Goal: Task Accomplishment & Management: Use online tool/utility

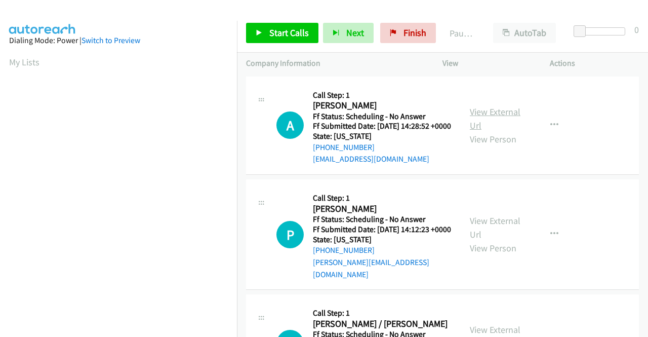
click at [490, 116] on link "View External Url" at bounding box center [495, 118] width 51 height 25
click at [486, 234] on link "View External Url" at bounding box center [495, 227] width 51 height 25
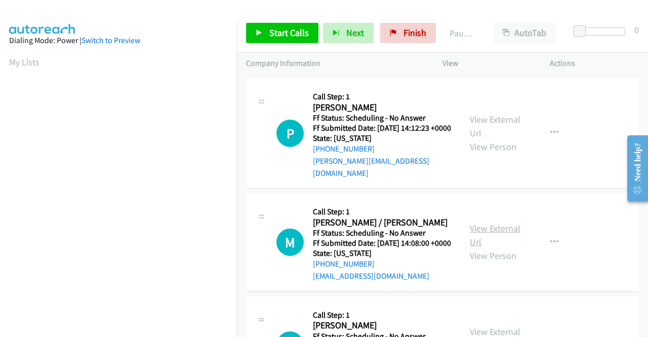
click at [485, 244] on link "View External Url" at bounding box center [495, 234] width 51 height 25
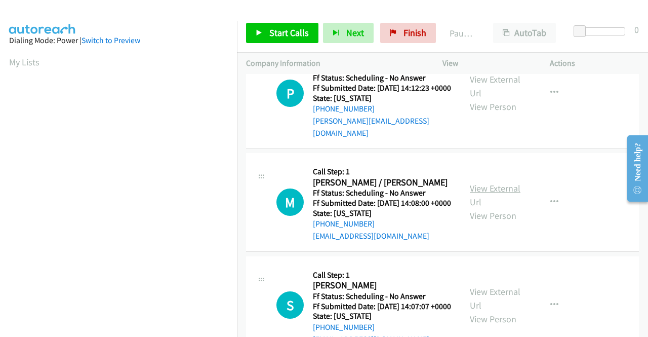
scroll to position [203, 0]
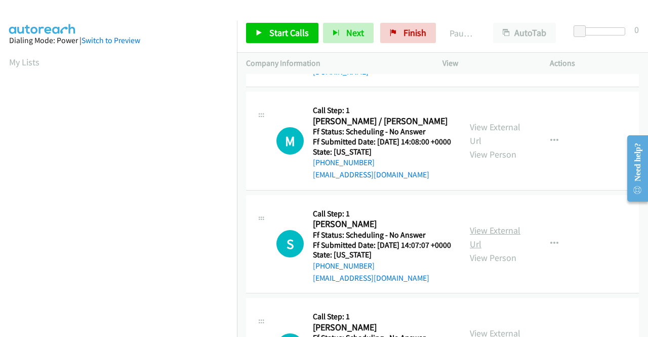
click at [486, 250] on link "View External Url" at bounding box center [495, 236] width 51 height 25
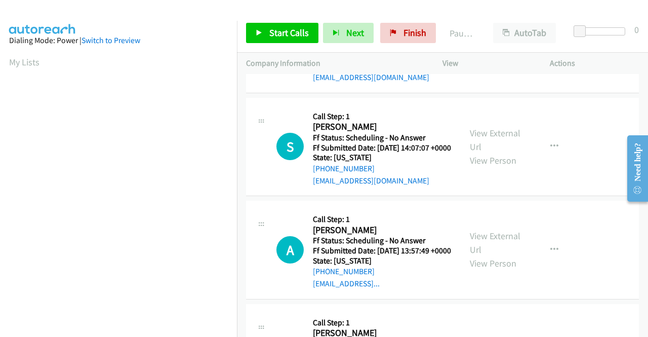
scroll to position [304, 0]
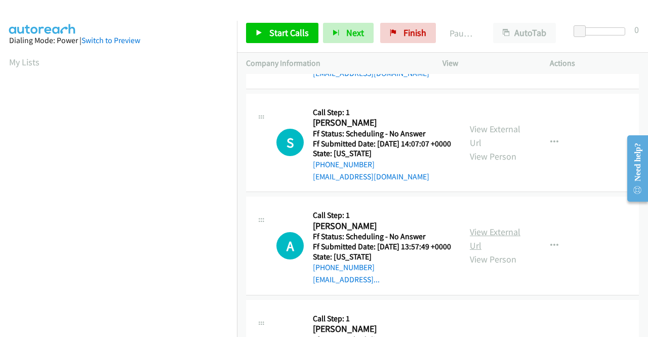
click at [482, 251] on link "View External Url" at bounding box center [495, 238] width 51 height 25
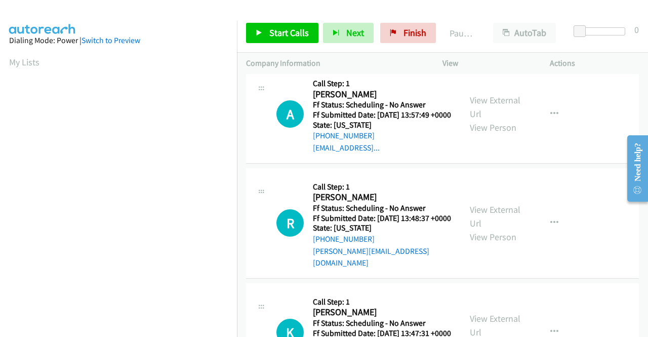
scroll to position [456, 0]
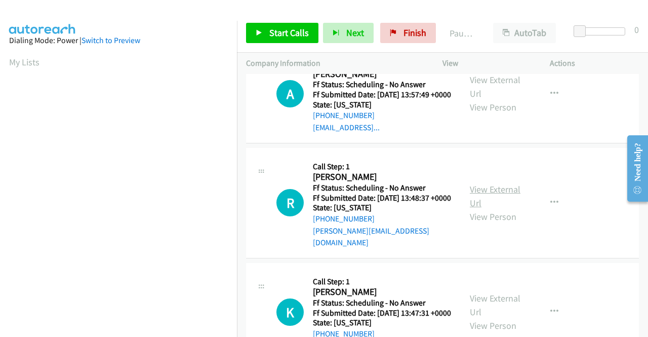
click at [496, 209] on link "View External Url" at bounding box center [495, 195] width 51 height 25
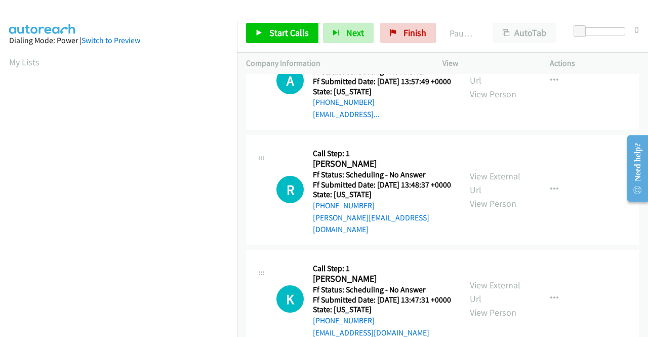
scroll to position [506, 0]
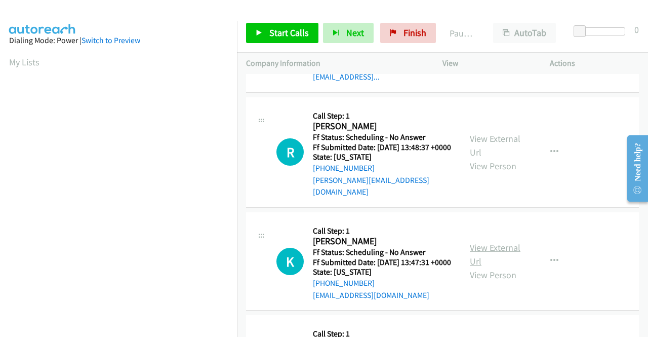
click at [480, 267] on link "View External Url" at bounding box center [495, 254] width 51 height 25
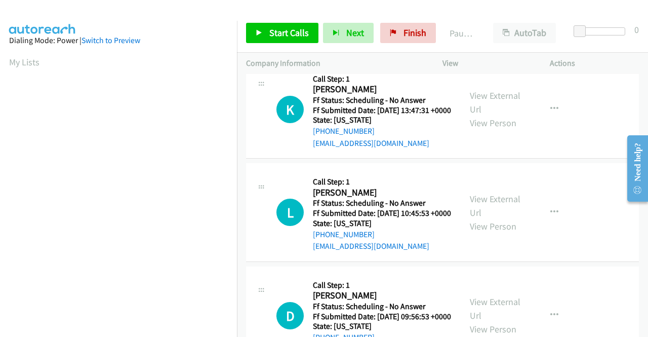
scroll to position [709, 0]
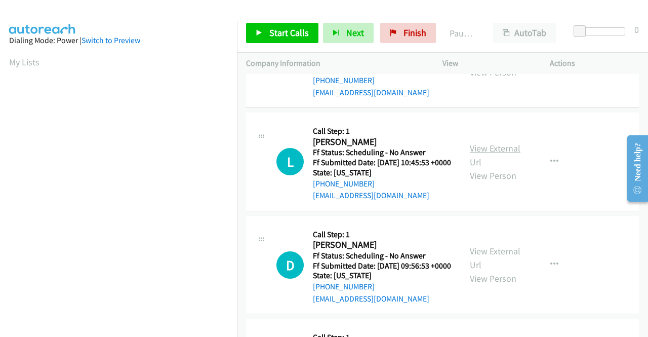
click at [506, 168] on link "View External Url" at bounding box center [495, 154] width 51 height 25
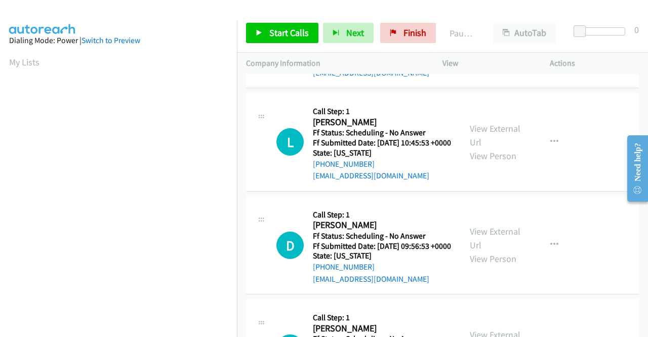
scroll to position [759, 0]
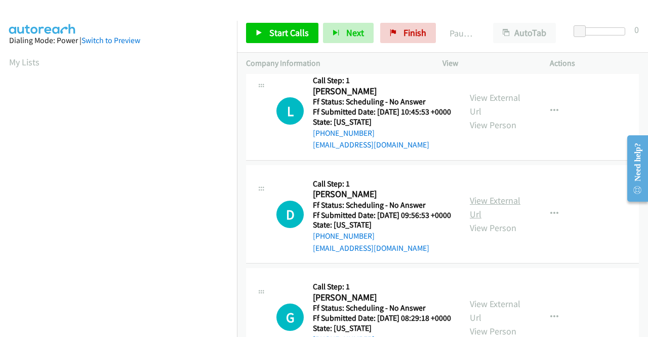
click at [486, 220] on link "View External Url" at bounding box center [495, 206] width 51 height 25
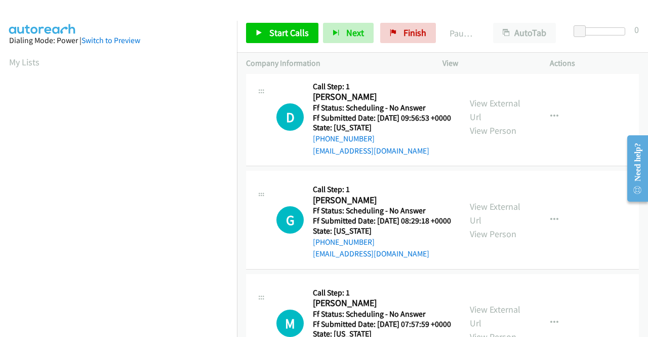
scroll to position [861, 0]
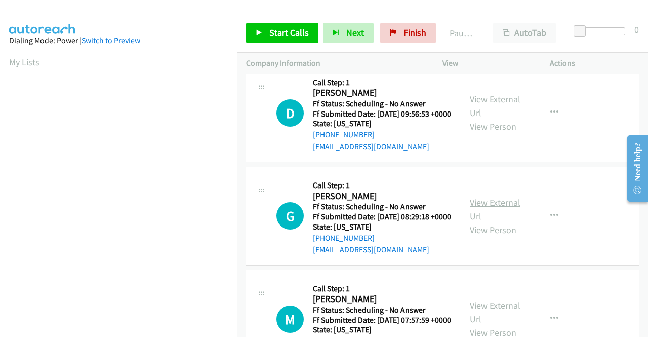
click at [488, 222] on link "View External Url" at bounding box center [495, 208] width 51 height 25
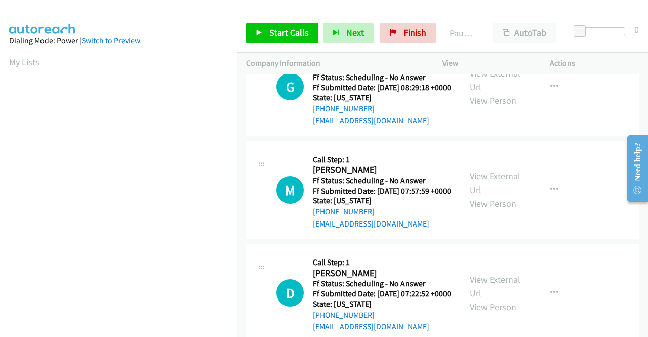
scroll to position [1013, 0]
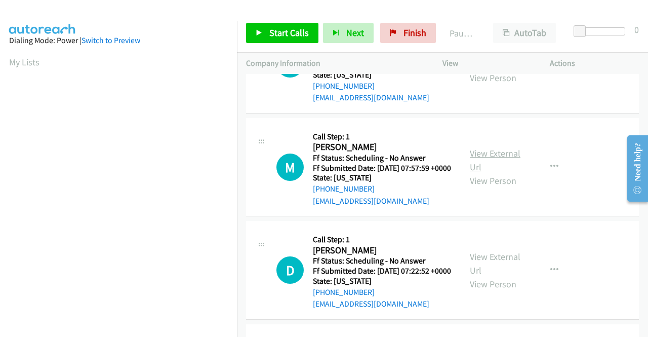
click at [490, 173] on link "View External Url" at bounding box center [495, 159] width 51 height 25
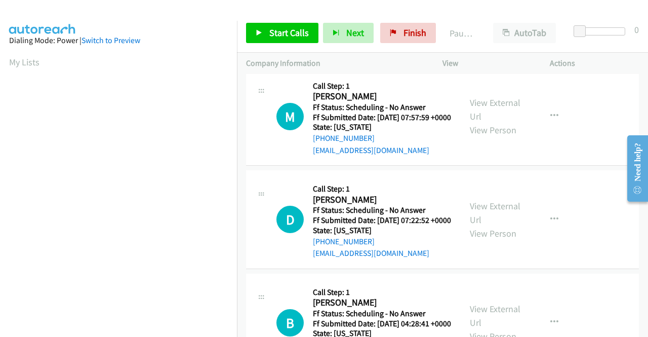
scroll to position [1164, 0]
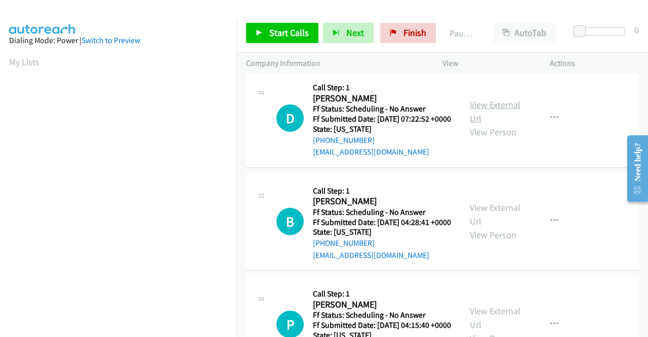
click at [473, 124] on link "View External Url" at bounding box center [495, 111] width 51 height 25
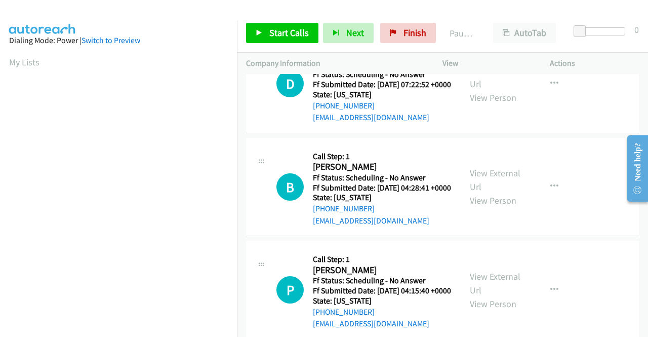
scroll to position [1215, 0]
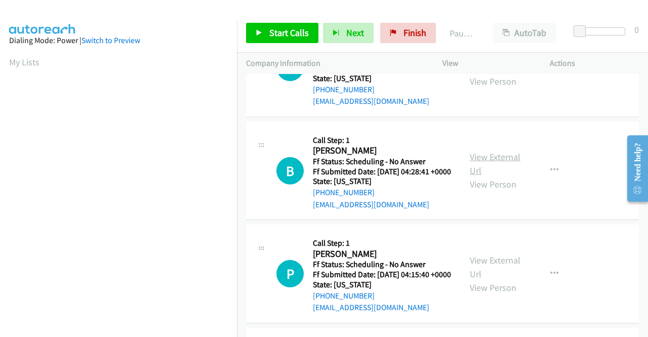
click at [494, 176] on link "View External Url" at bounding box center [495, 163] width 51 height 25
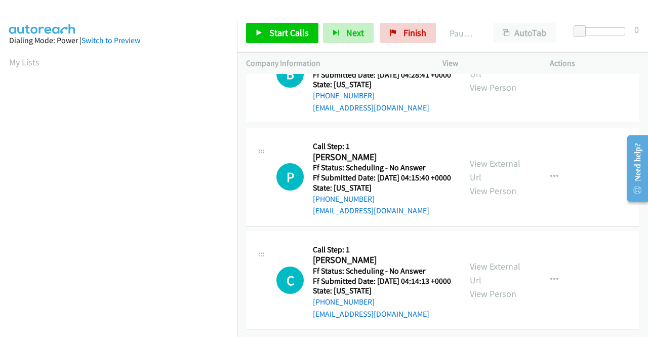
scroll to position [1367, 0]
click at [489, 197] on div "View External Url View Person" at bounding box center [496, 176] width 53 height 41
click at [493, 183] on link "View External Url" at bounding box center [495, 169] width 51 height 25
click at [507, 260] on link "View External Url" at bounding box center [495, 272] width 51 height 25
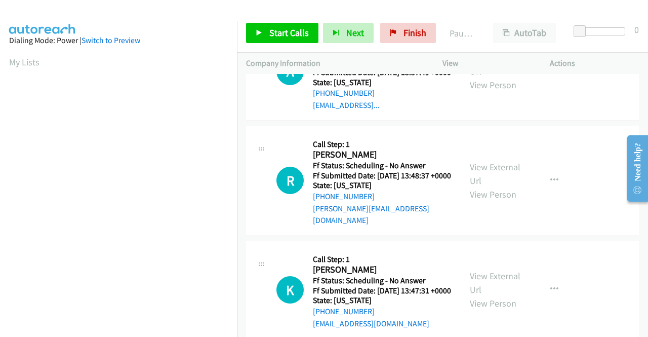
scroll to position [0, 0]
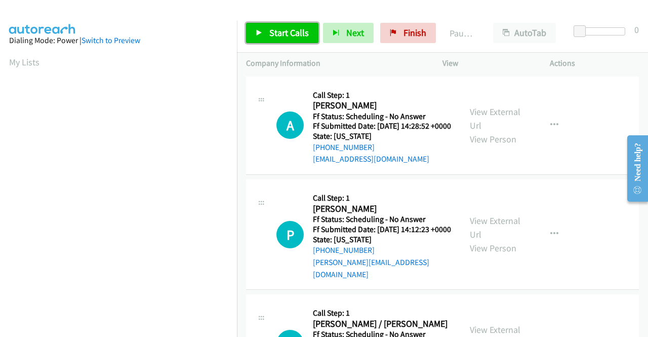
click at [271, 39] on link "Start Calls" at bounding box center [282, 33] width 72 height 20
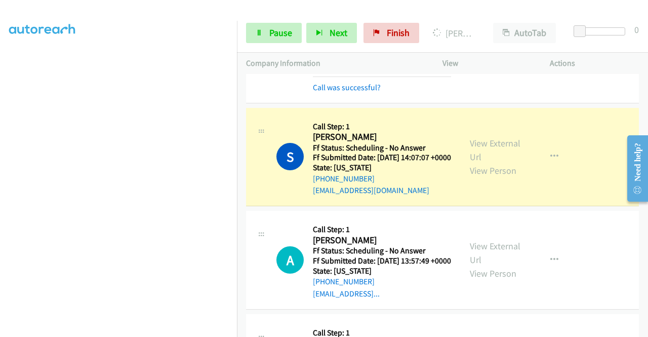
scroll to position [231, 0]
click at [269, 37] on span "Pause" at bounding box center [280, 33] width 23 height 12
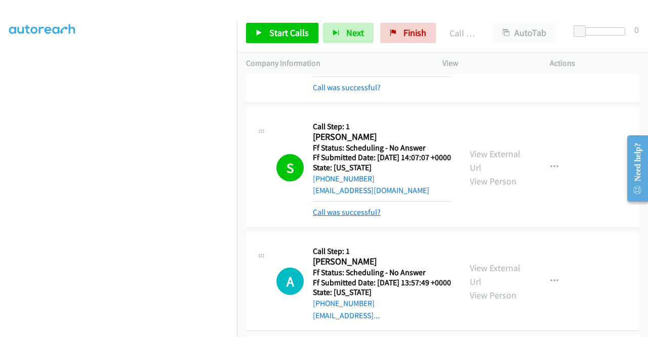
click at [336, 217] on link "Call was successful?" at bounding box center [347, 212] width 68 height 10
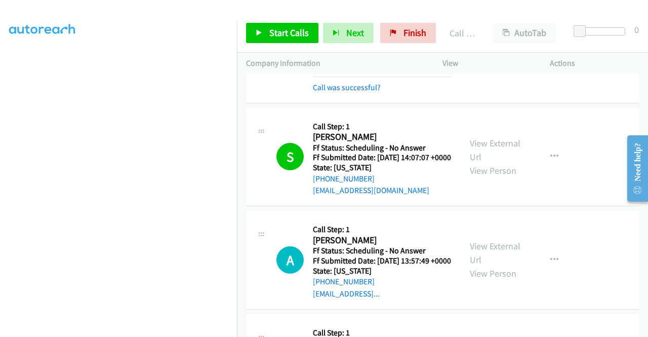
click at [287, 21] on div "Start Calls Pause Next Finish Call Completed AutoTab AutoTab 0" at bounding box center [442, 33] width 411 height 39
click at [285, 32] on span "Start Calls" at bounding box center [288, 33] width 39 height 12
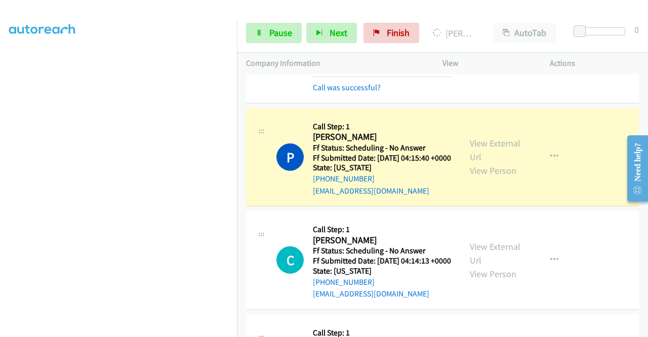
scroll to position [1692, 0]
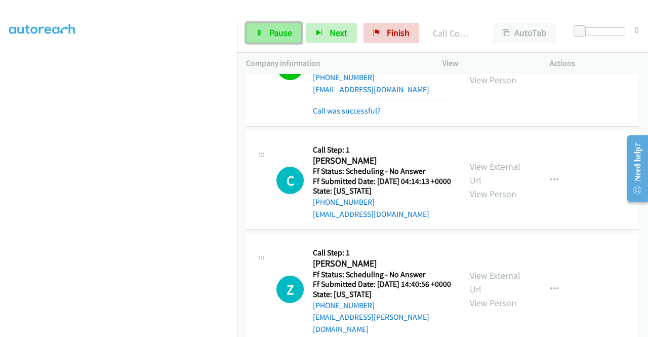
click at [280, 28] on span "Pause" at bounding box center [280, 33] width 23 height 12
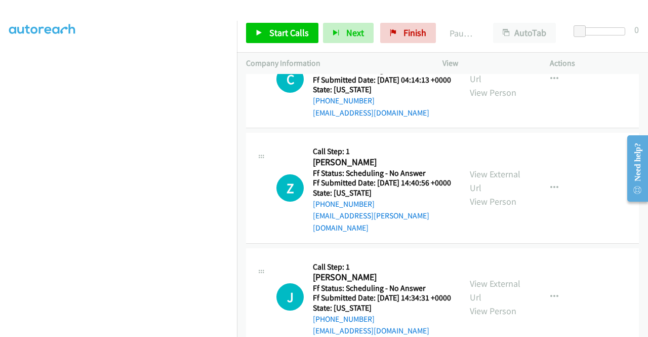
scroll to position [1844, 0]
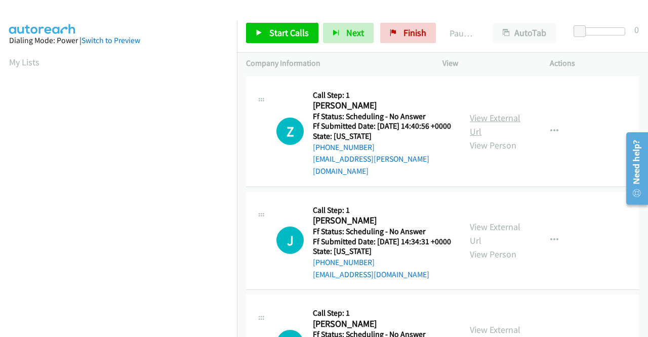
click at [480, 114] on link "View External Url" at bounding box center [495, 124] width 51 height 25
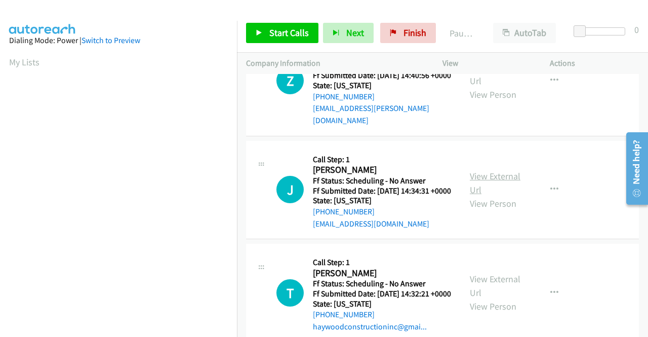
click at [491, 178] on link "View External Url" at bounding box center [495, 182] width 51 height 25
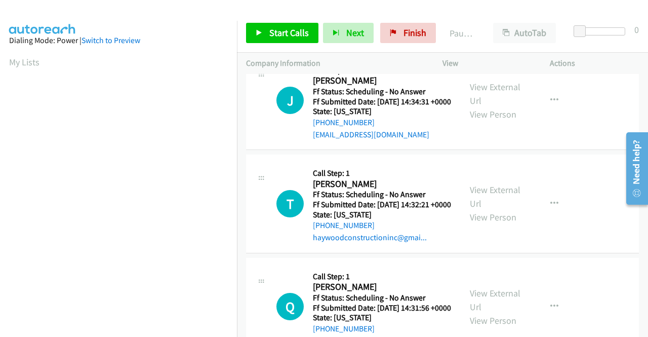
scroll to position [152, 0]
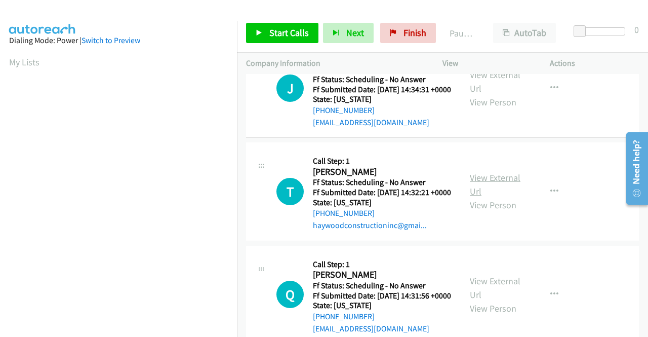
click at [477, 189] on link "View External Url" at bounding box center [495, 184] width 51 height 25
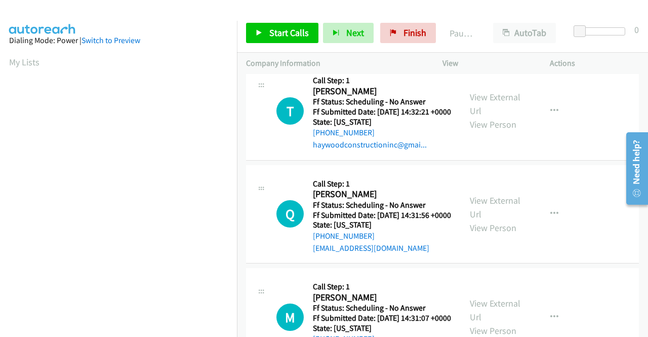
scroll to position [253, 0]
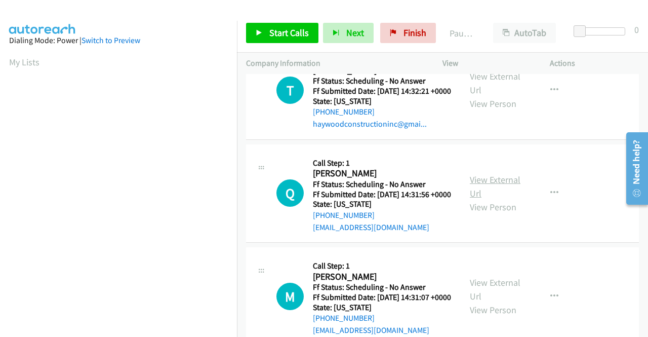
click at [492, 199] on link "View External Url" at bounding box center [495, 186] width 51 height 25
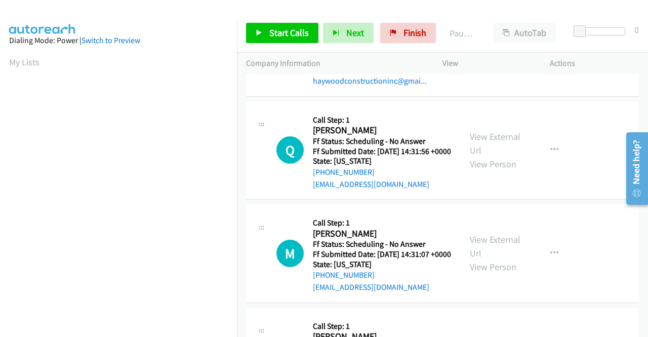
scroll to position [354, 0]
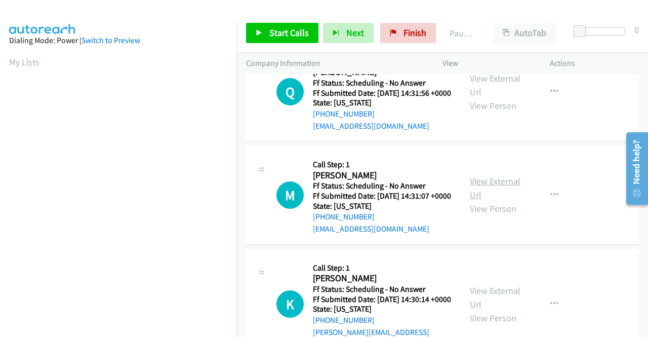
click at [476, 200] on link "View External Url" at bounding box center [495, 187] width 51 height 25
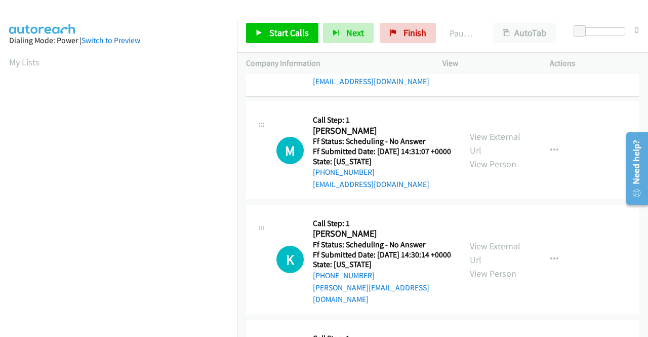
scroll to position [456, 0]
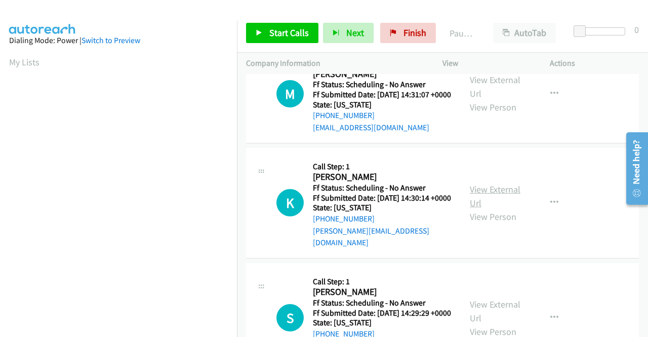
click at [480, 209] on link "View External Url" at bounding box center [495, 195] width 51 height 25
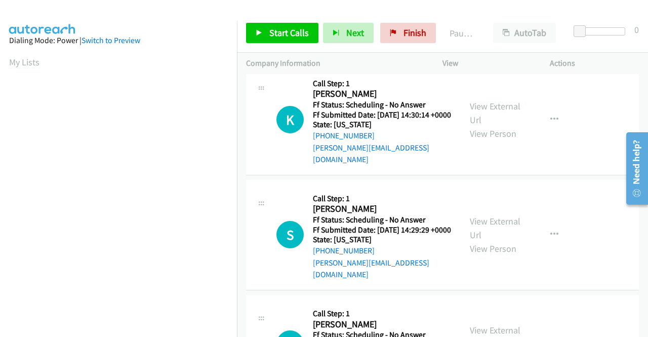
scroll to position [557, 0]
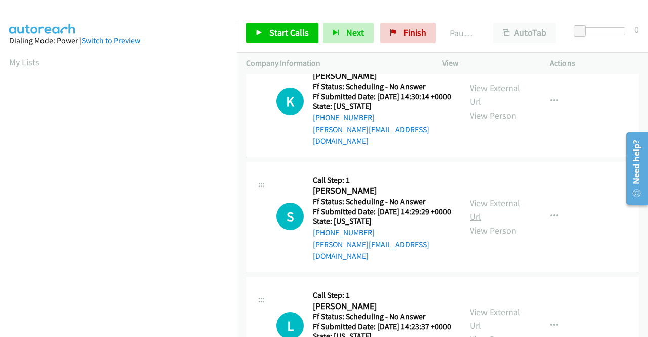
click at [483, 222] on link "View External Url" at bounding box center [495, 209] width 51 height 25
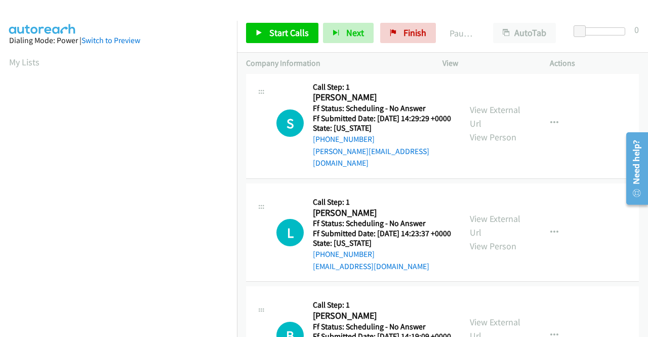
scroll to position [658, 0]
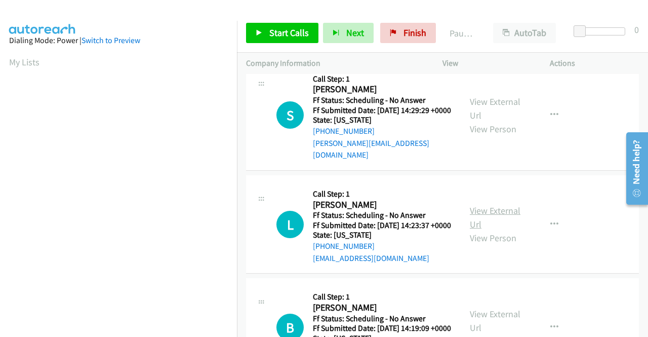
click at [479, 230] on link "View External Url" at bounding box center [495, 217] width 51 height 25
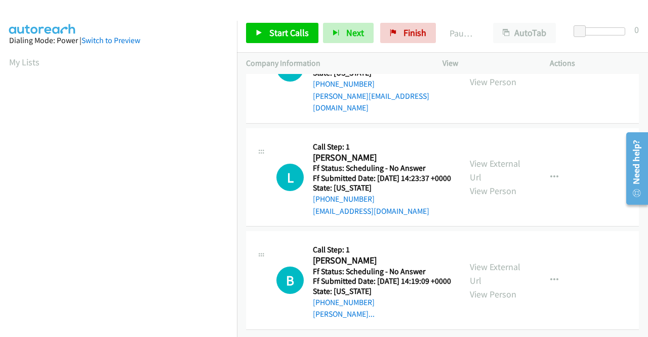
scroll to position [766, 0]
click at [477, 261] on link "View External Url" at bounding box center [495, 273] width 51 height 25
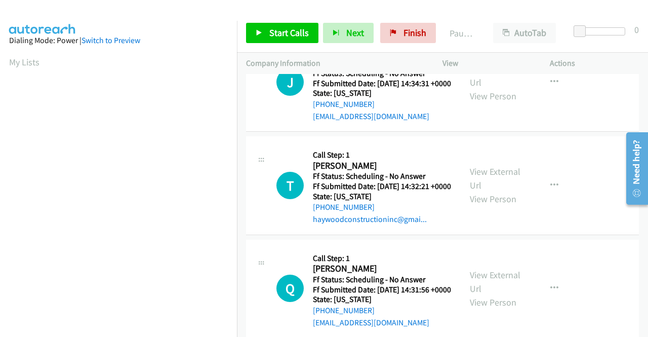
scroll to position [0, 0]
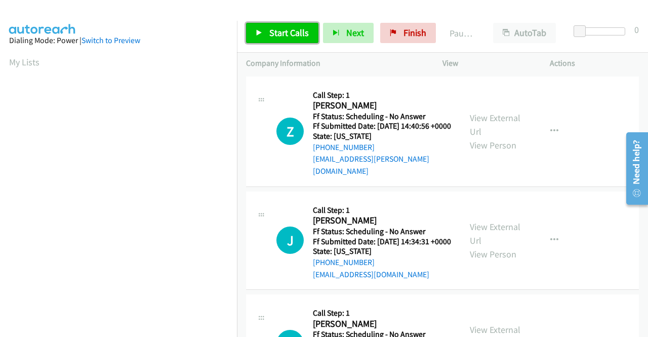
click at [265, 31] on link "Start Calls" at bounding box center [282, 33] width 72 height 20
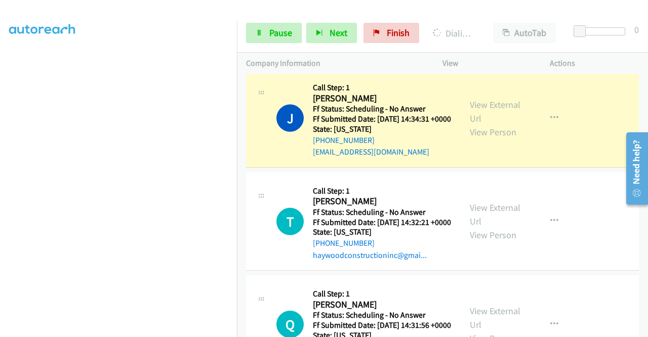
scroll to position [152, 0]
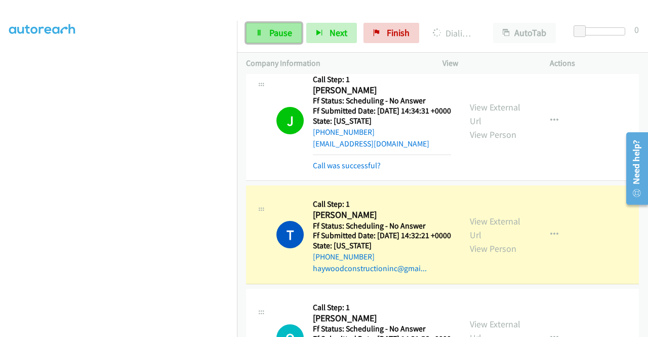
click at [256, 30] on icon at bounding box center [259, 33] width 7 height 7
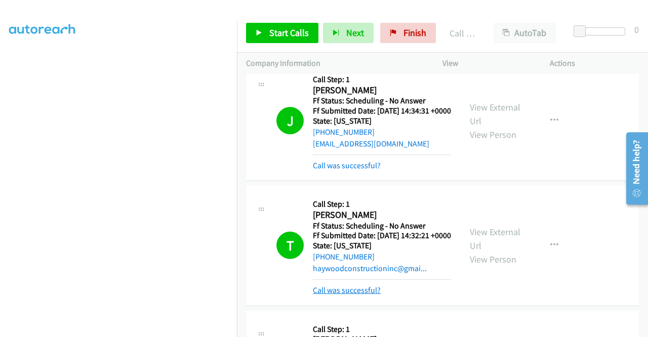
click at [360, 295] on link "Call was successful?" at bounding box center [347, 290] width 68 height 10
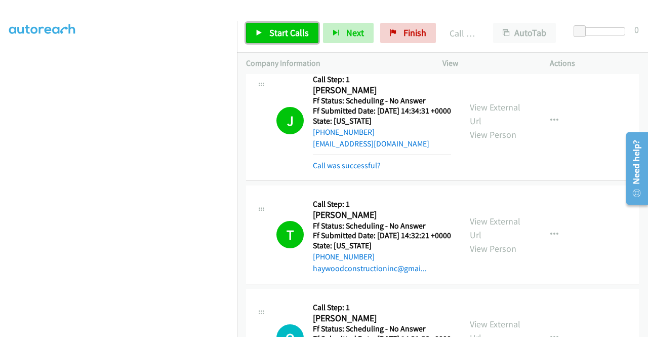
click at [294, 32] on span "Start Calls" at bounding box center [288, 33] width 39 height 12
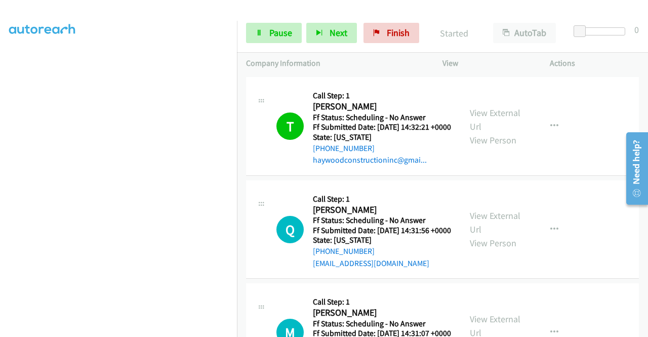
scroll to position [304, 0]
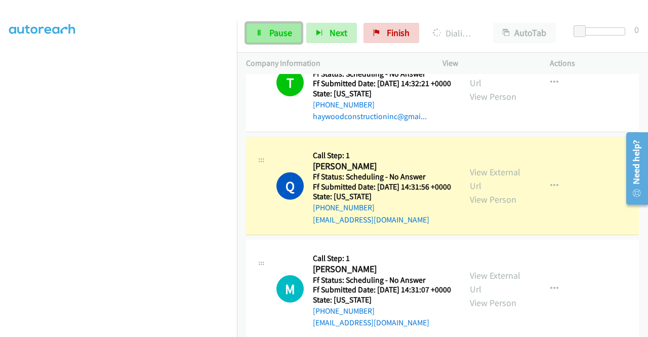
click at [275, 36] on span "Pause" at bounding box center [280, 33] width 23 height 12
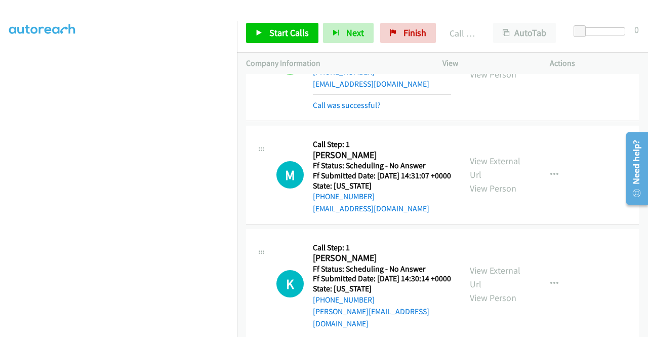
scroll to position [456, 0]
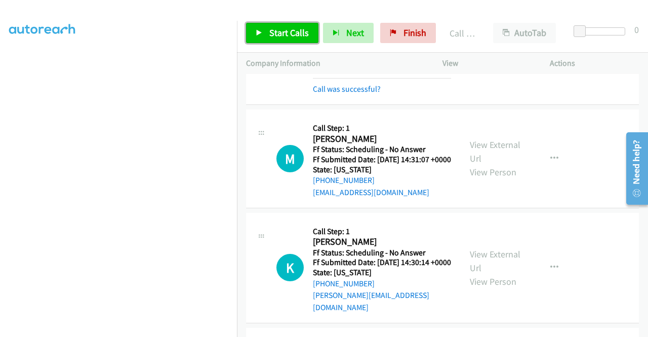
click at [295, 29] on span "Start Calls" at bounding box center [288, 33] width 39 height 12
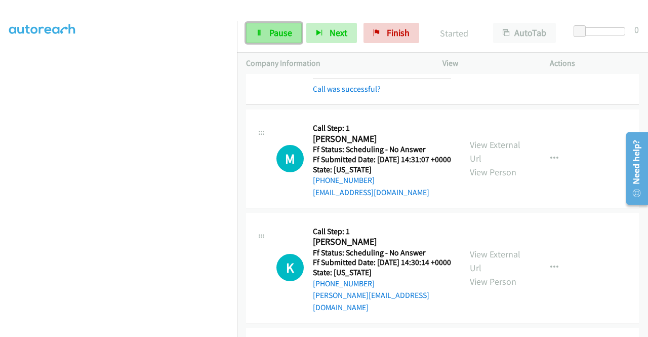
click at [291, 33] on span "Pause" at bounding box center [280, 33] width 23 height 12
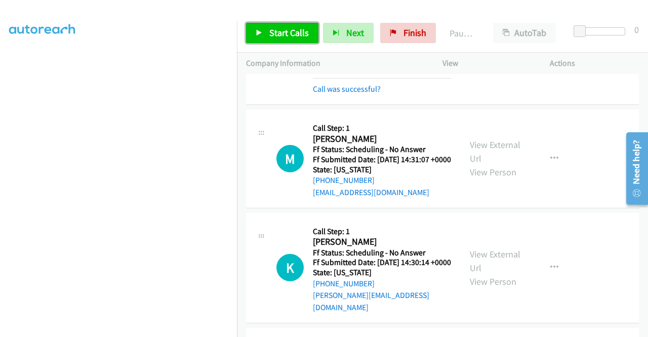
click at [291, 33] on span "Start Calls" at bounding box center [288, 33] width 39 height 12
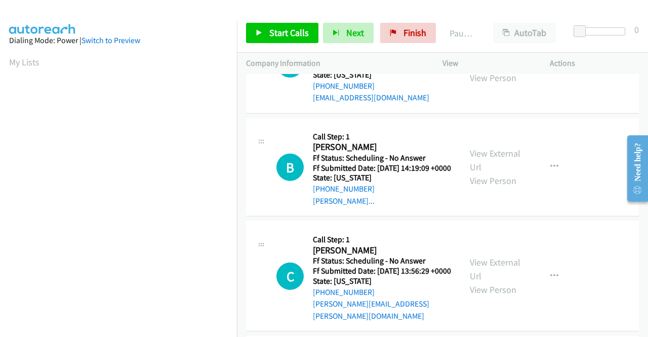
scroll to position [456, 0]
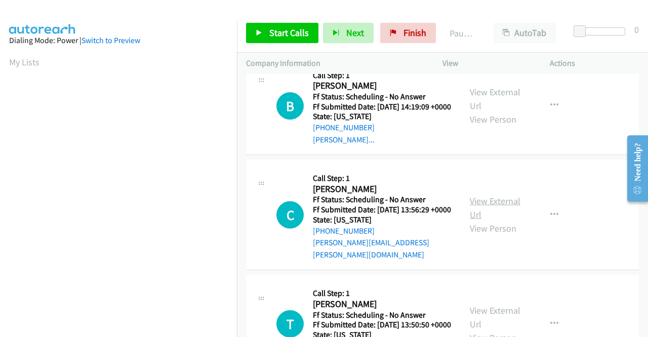
click at [491, 219] on link "View External Url" at bounding box center [495, 207] width 51 height 25
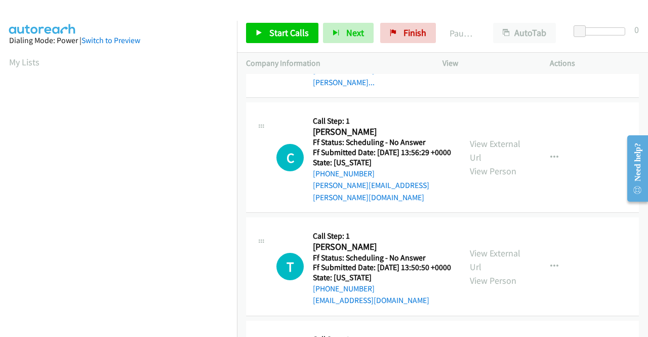
scroll to position [608, 0]
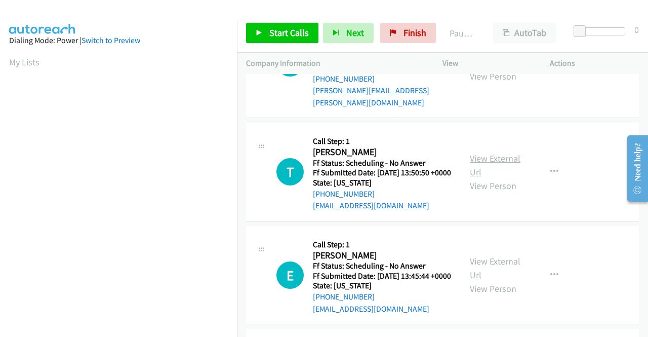
click at [486, 178] on link "View External Url" at bounding box center [495, 164] width 51 height 25
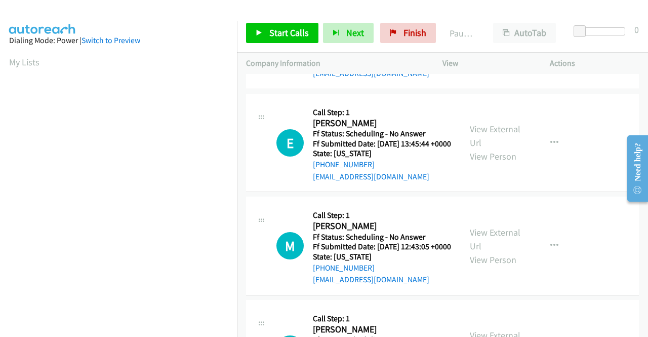
scroll to position [759, 0]
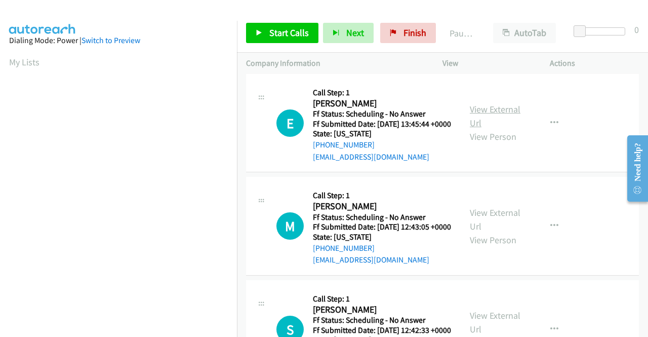
click at [485, 129] on link "View External Url" at bounding box center [495, 115] width 51 height 25
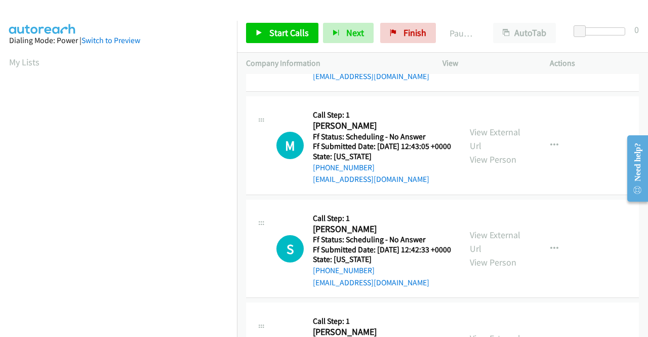
scroll to position [861, 0]
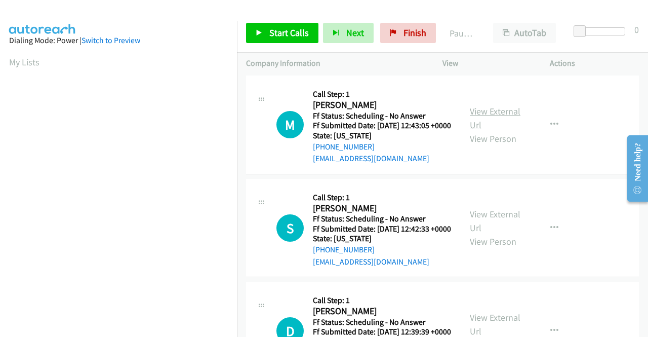
click at [475, 131] on link "View External Url" at bounding box center [495, 117] width 51 height 25
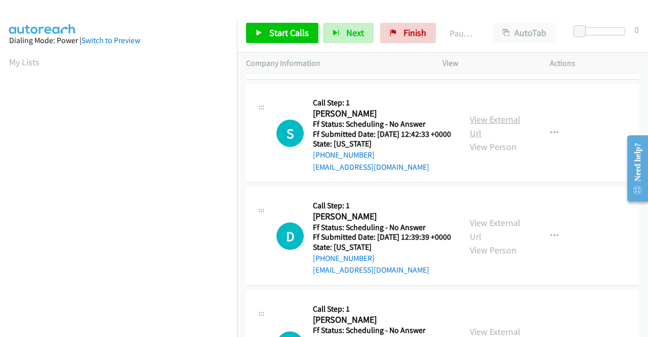
scroll to position [962, 0]
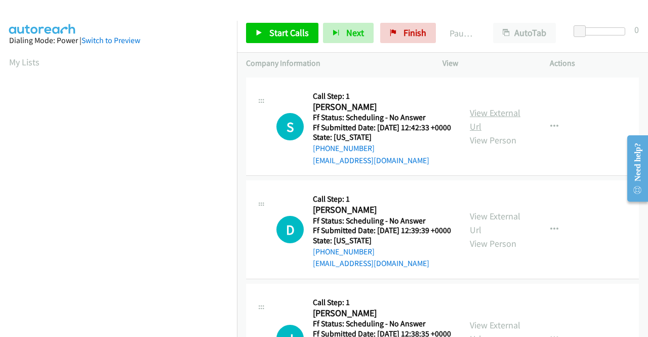
click at [489, 132] on link "View External Url" at bounding box center [495, 119] width 51 height 25
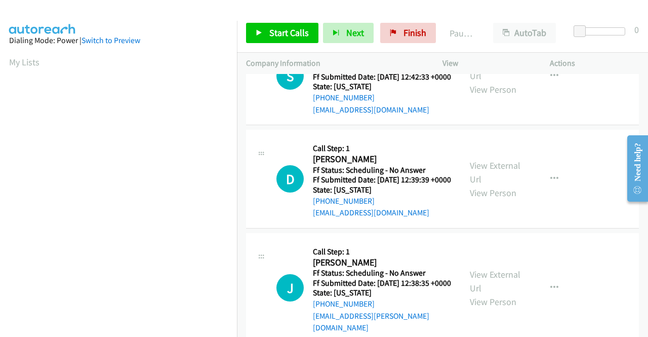
scroll to position [1063, 0]
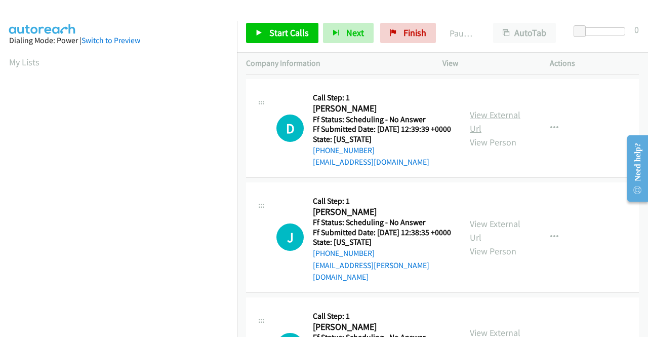
click at [480, 134] on link "View External Url" at bounding box center [495, 121] width 51 height 25
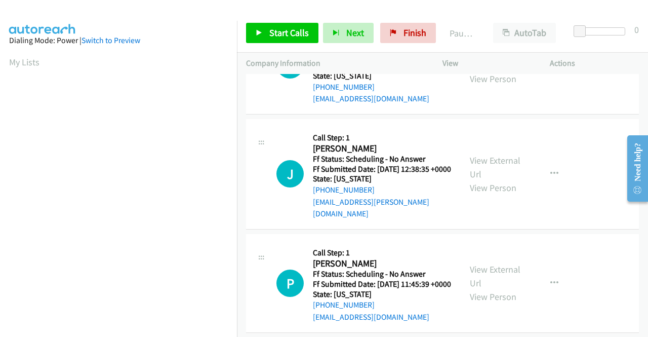
scroll to position [1164, 0]
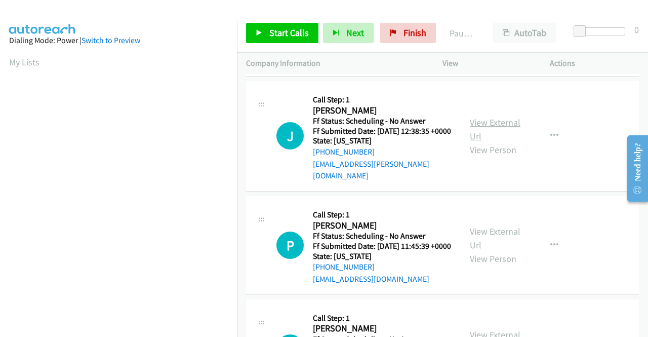
click at [475, 142] on link "View External Url" at bounding box center [495, 128] width 51 height 25
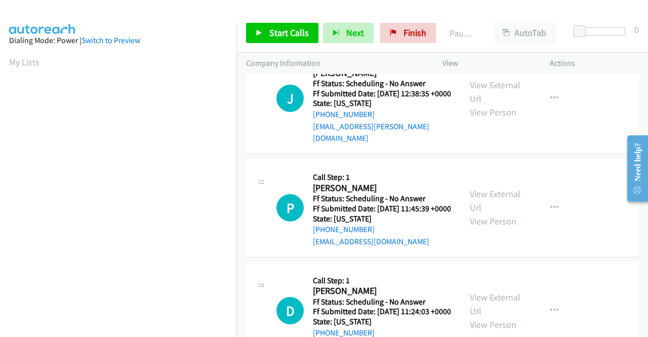
scroll to position [1316, 0]
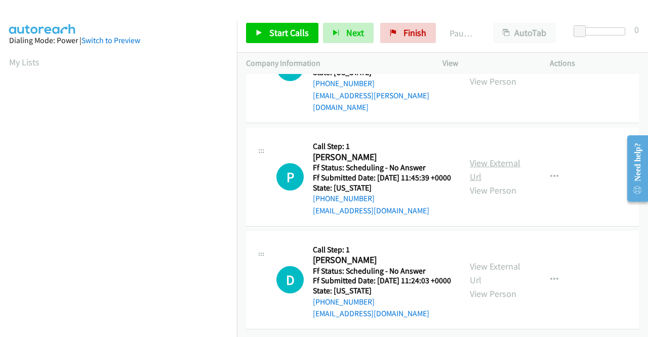
click at [477, 157] on link "View External Url" at bounding box center [495, 169] width 51 height 25
click at [473, 260] on link "View External Url" at bounding box center [495, 272] width 51 height 25
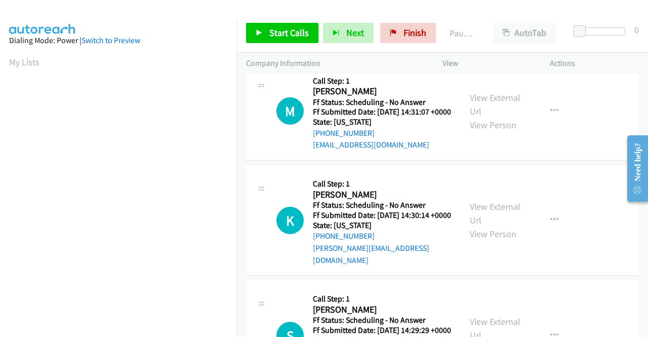
scroll to position [0, 0]
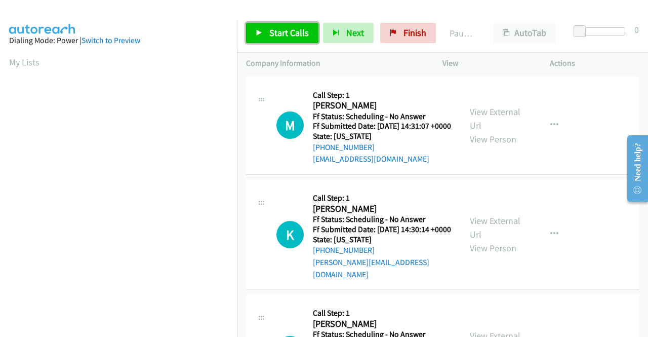
click at [305, 35] on span "Start Calls" at bounding box center [288, 33] width 39 height 12
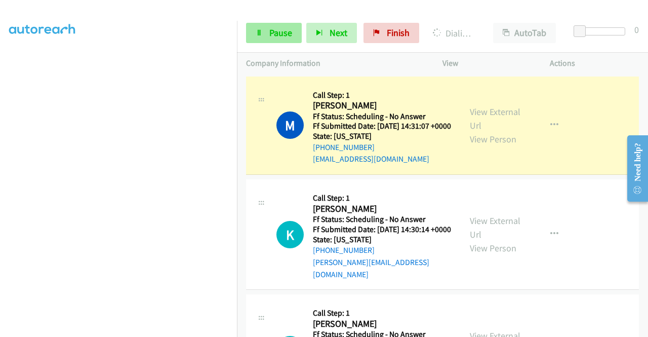
scroll to position [209, 0]
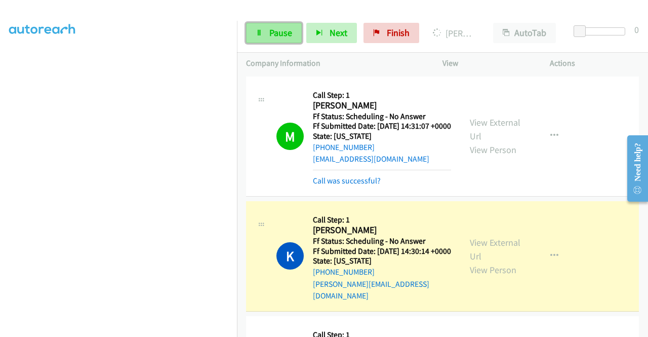
click at [279, 36] on span "Pause" at bounding box center [280, 33] width 23 height 12
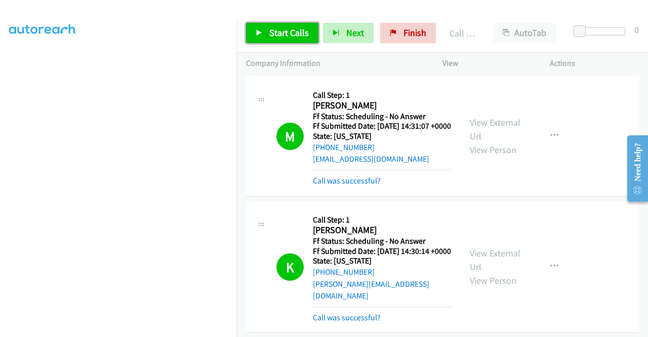
click at [288, 34] on span "Start Calls" at bounding box center [288, 33] width 39 height 12
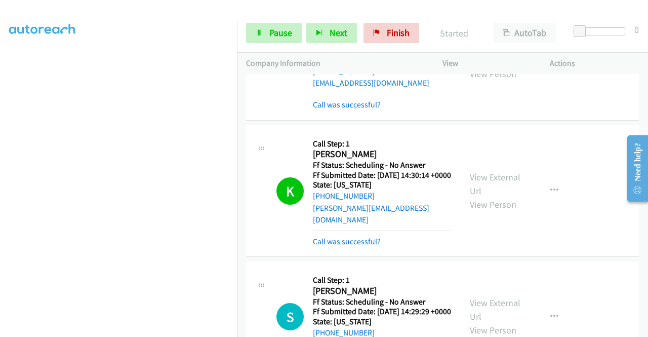
scroll to position [101, 0]
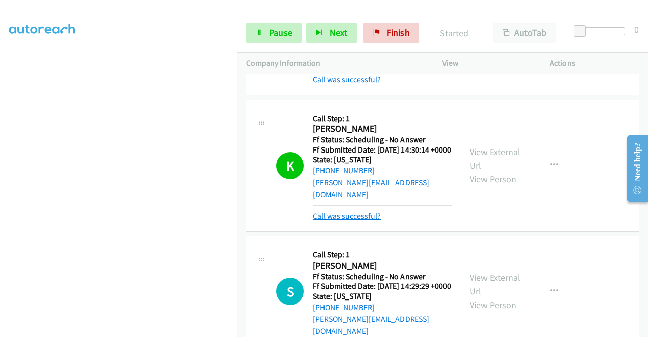
click at [360, 221] on link "Call was successful?" at bounding box center [347, 216] width 68 height 10
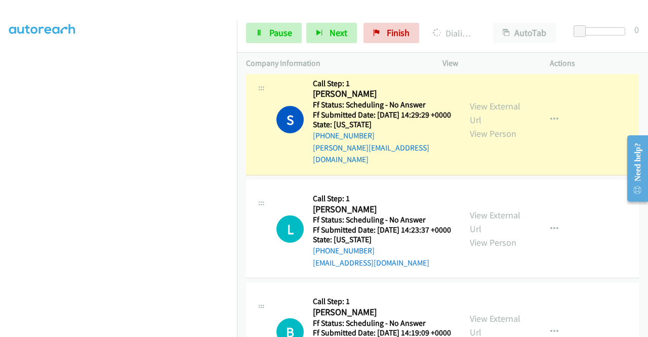
scroll to position [253, 0]
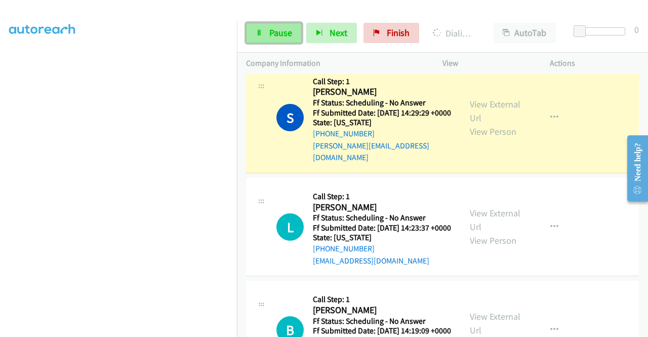
click at [270, 33] on span "Pause" at bounding box center [280, 33] width 23 height 12
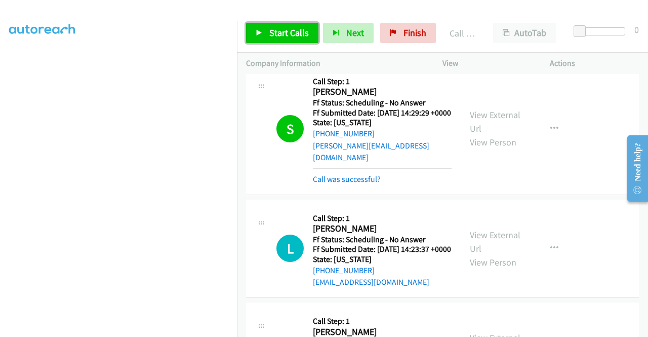
click at [282, 35] on span "Start Calls" at bounding box center [288, 33] width 39 height 12
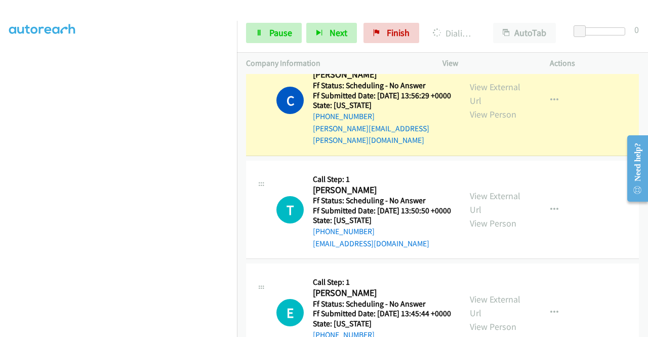
scroll to position [658, 0]
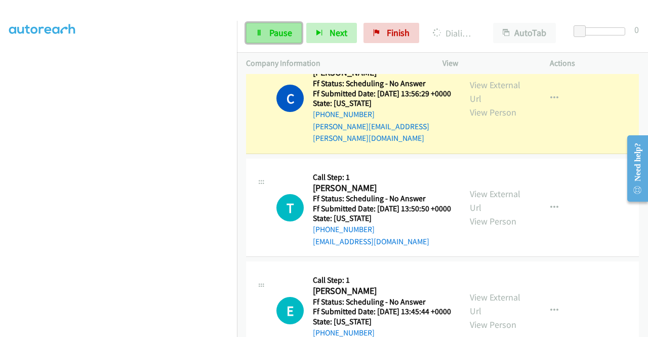
click at [262, 40] on link "Pause" at bounding box center [274, 33] width 56 height 20
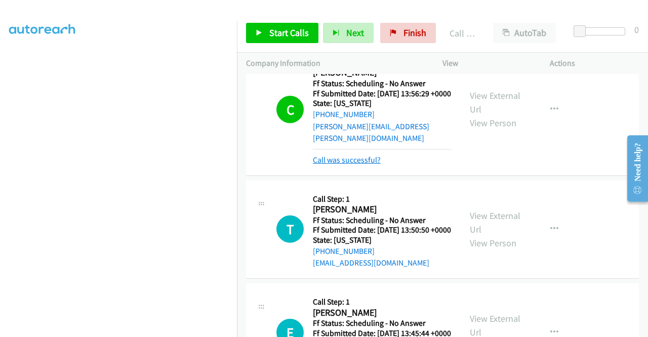
click at [341, 165] on link "Call was successful?" at bounding box center [347, 160] width 68 height 10
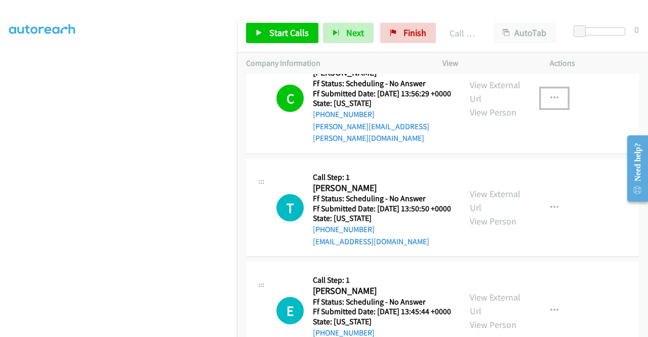
click at [555, 108] on button "button" at bounding box center [554, 98] width 27 height 20
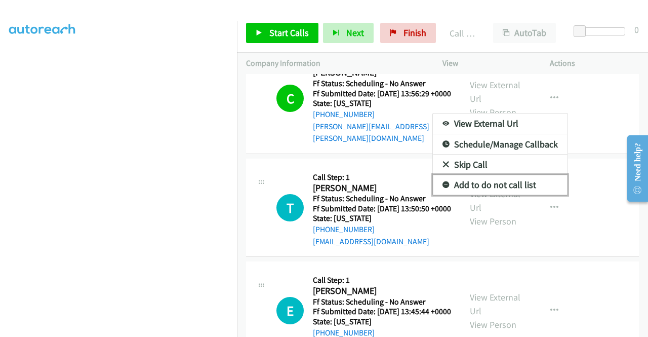
click at [499, 195] on link "Add to do not call list" at bounding box center [500, 185] width 135 height 20
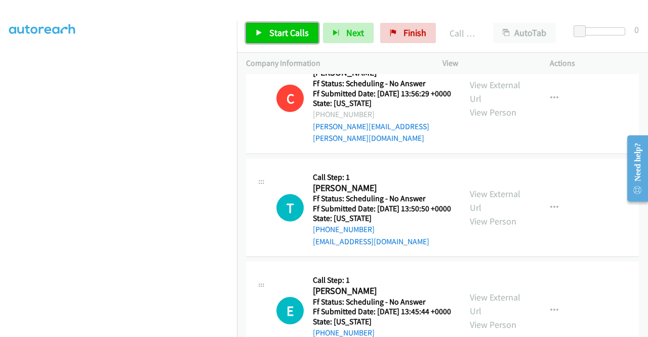
click at [300, 34] on span "Start Calls" at bounding box center [288, 33] width 39 height 12
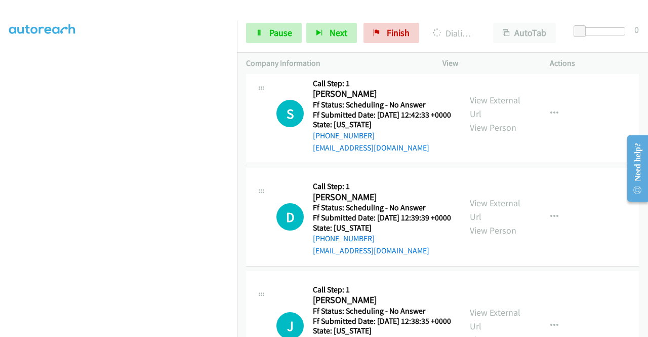
scroll to position [1114, 0]
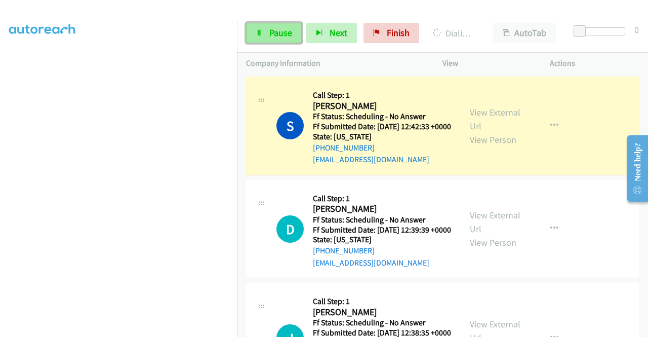
click at [276, 32] on span "Pause" at bounding box center [280, 33] width 23 height 12
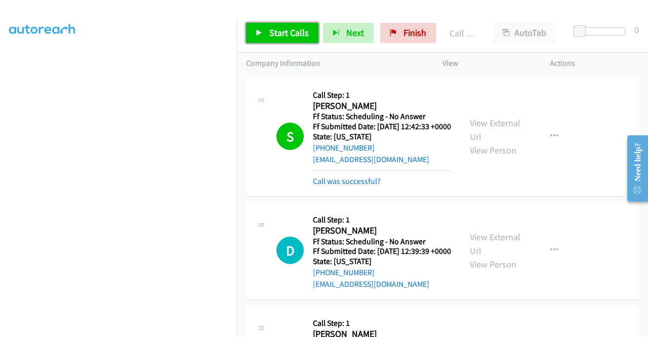
click at [274, 28] on span "Start Calls" at bounding box center [288, 33] width 39 height 12
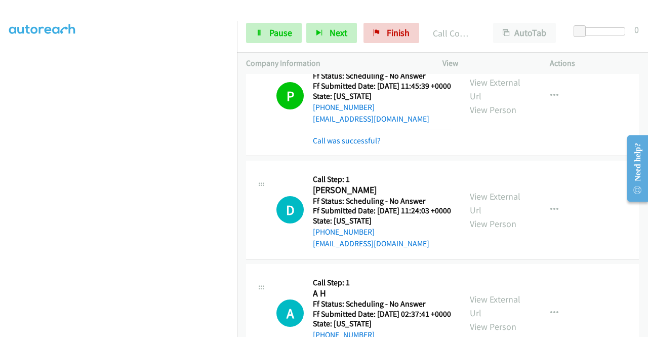
scroll to position [158, 0]
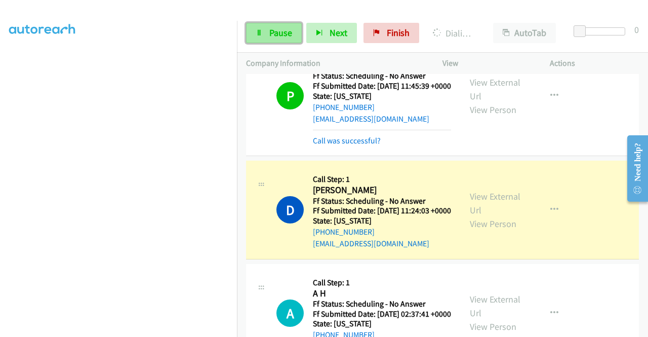
click at [282, 30] on span "Pause" at bounding box center [280, 33] width 23 height 12
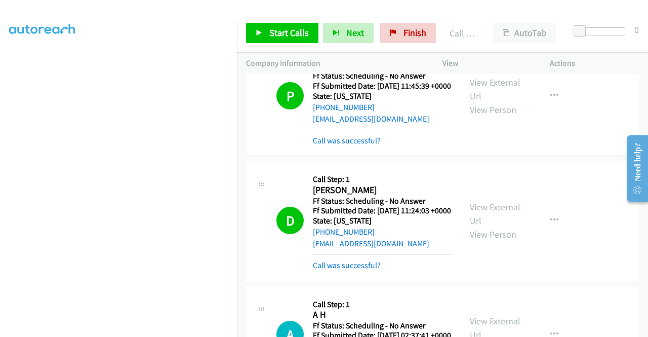
scroll to position [231, 0]
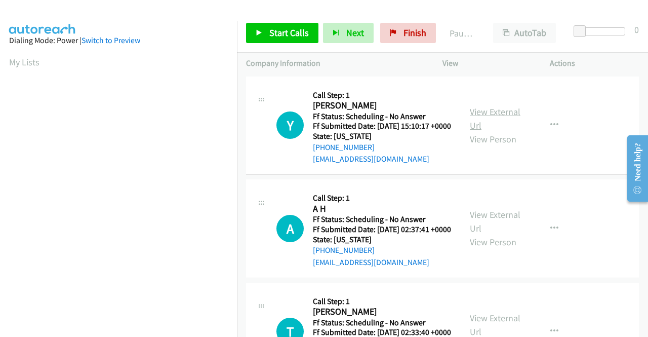
click at [480, 119] on link "View External Url" at bounding box center [495, 118] width 51 height 25
click at [485, 229] on link "View External Url" at bounding box center [495, 221] width 51 height 25
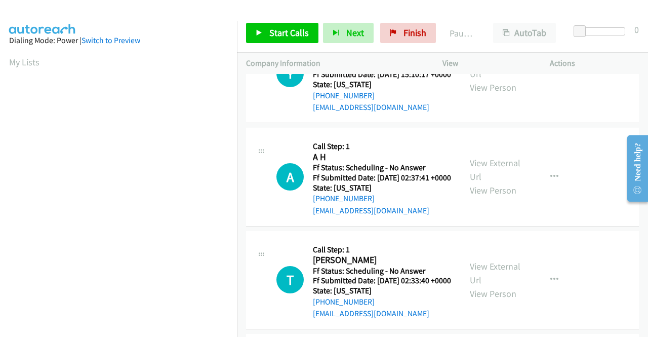
scroll to position [152, 0]
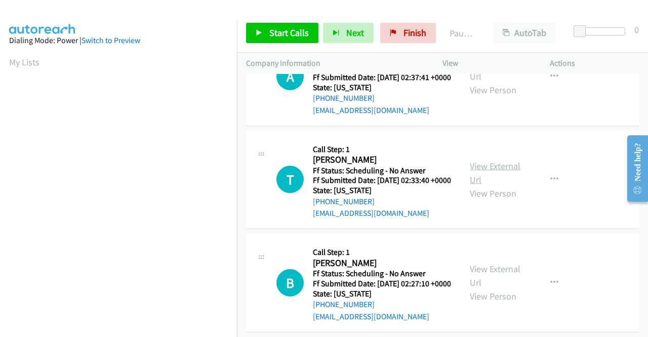
click at [499, 185] on link "View External Url" at bounding box center [495, 172] width 51 height 25
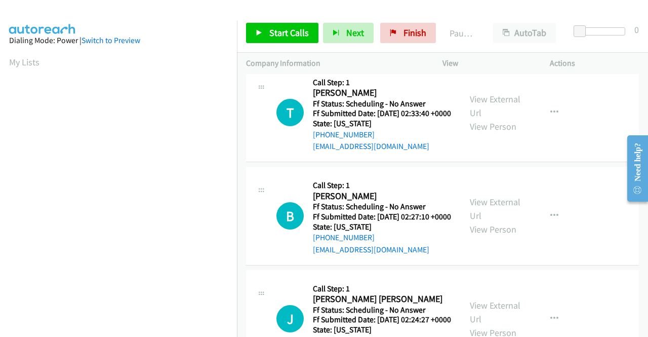
scroll to position [253, 0]
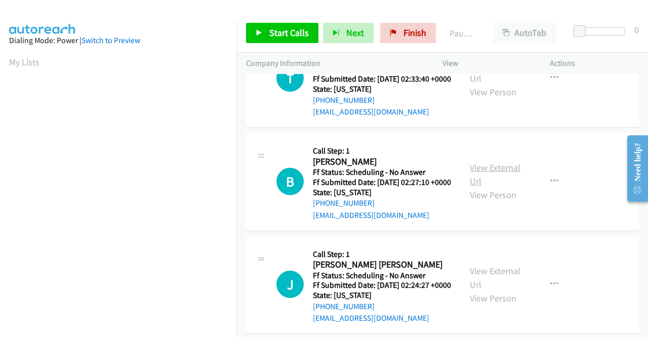
click at [483, 187] on link "View External Url" at bounding box center [495, 174] width 51 height 25
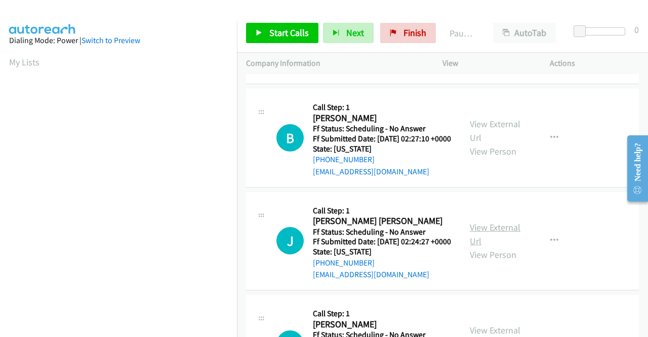
scroll to position [354, 0]
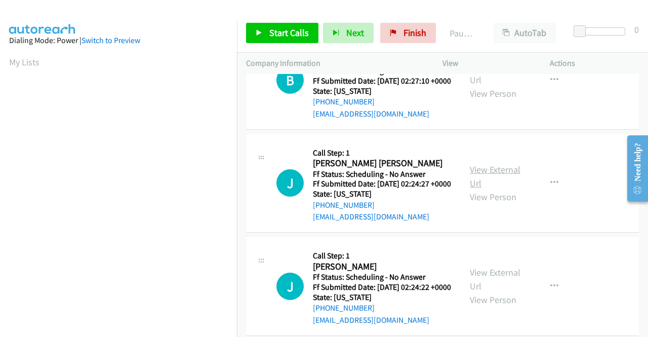
click at [492, 189] on link "View External Url" at bounding box center [495, 176] width 51 height 25
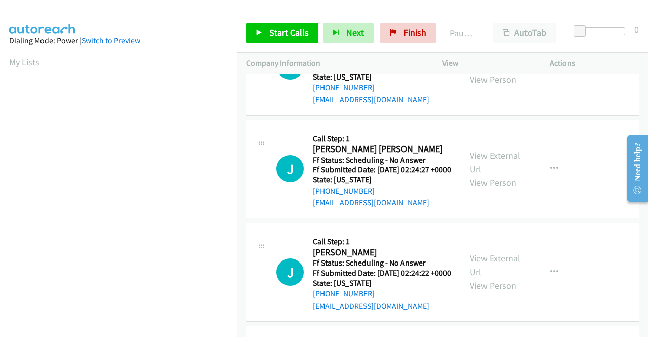
scroll to position [405, 0]
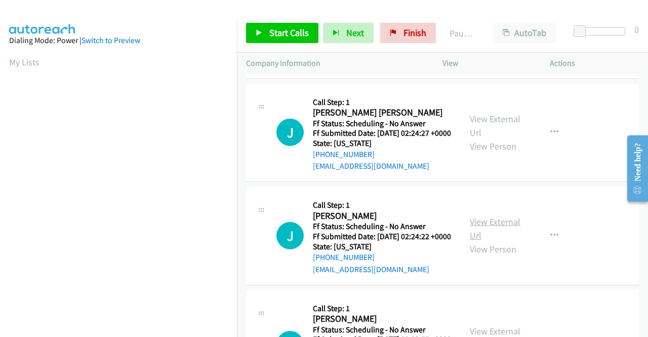
click at [497, 241] on link "View External Url" at bounding box center [495, 228] width 51 height 25
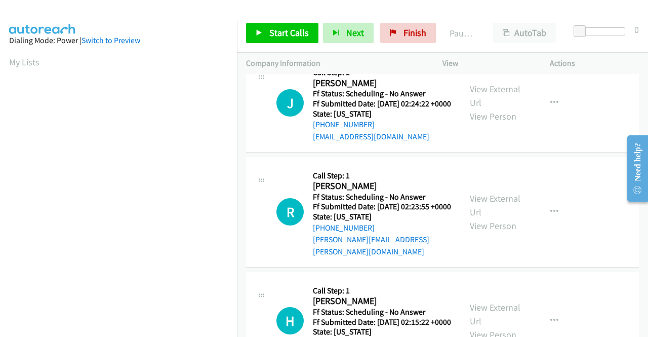
scroll to position [557, 0]
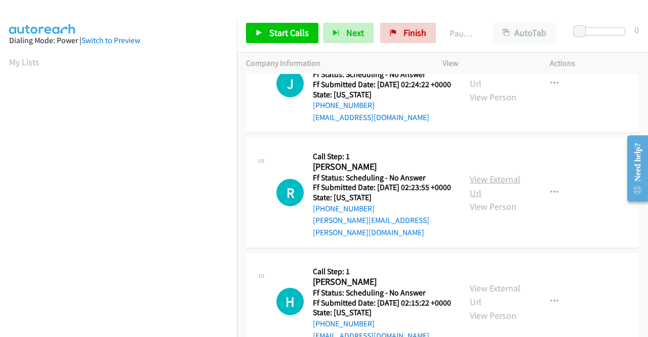
click at [487, 198] on link "View External Url" at bounding box center [495, 185] width 51 height 25
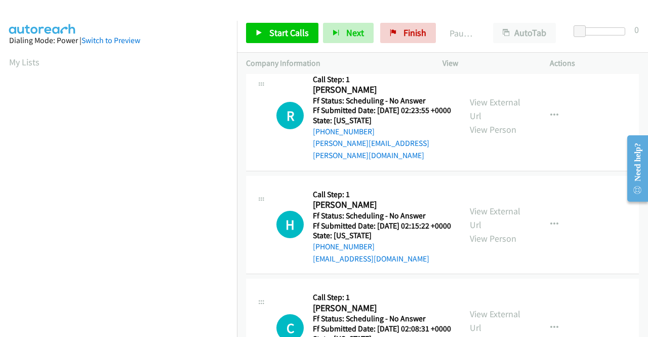
scroll to position [658, 0]
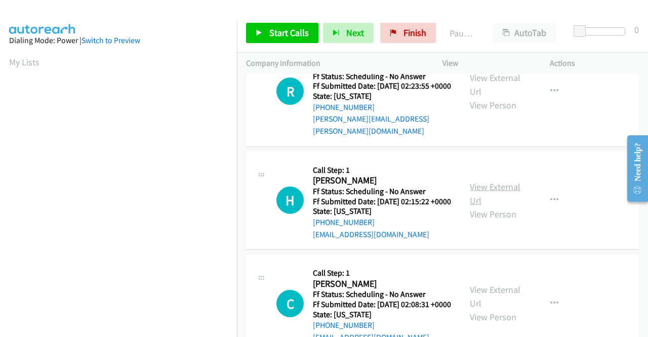
click at [485, 206] on link "View External Url" at bounding box center [495, 193] width 51 height 25
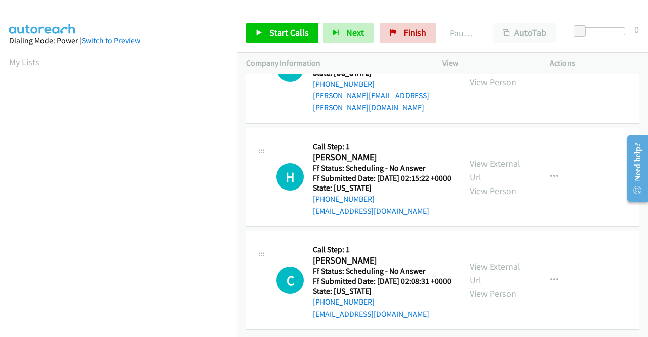
scroll to position [759, 0]
click at [504, 260] on link "View External Url" at bounding box center [495, 272] width 51 height 25
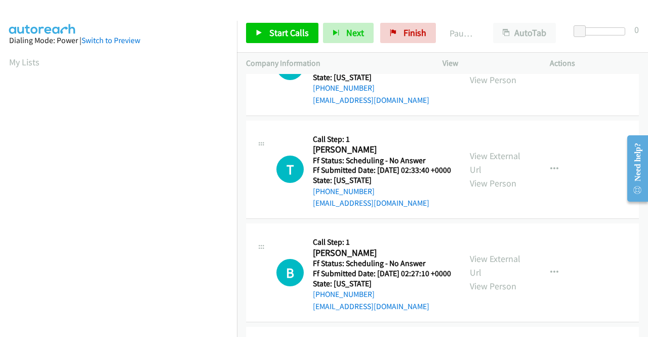
scroll to position [0, 0]
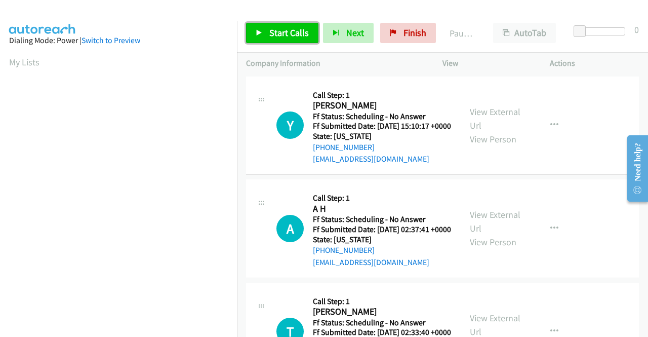
click at [265, 28] on link "Start Calls" at bounding box center [282, 33] width 72 height 20
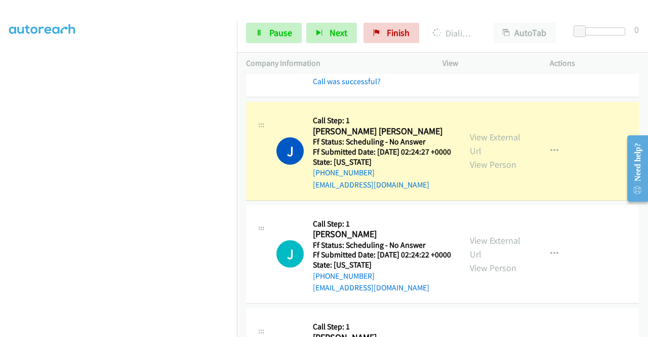
scroll to position [528, 0]
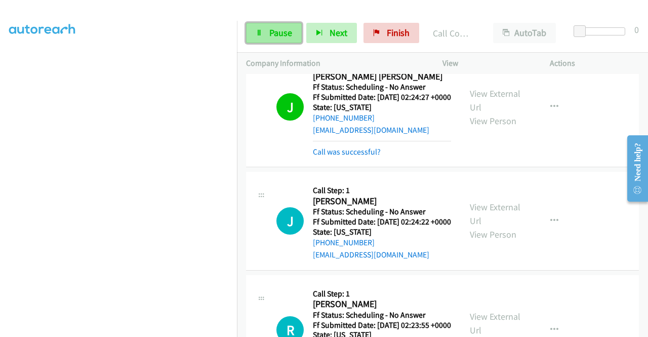
click at [264, 30] on link "Pause" at bounding box center [274, 33] width 56 height 20
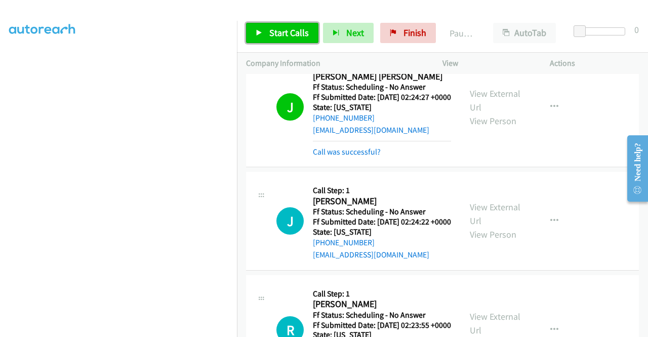
click at [264, 30] on link "Start Calls" at bounding box center [282, 33] width 72 height 20
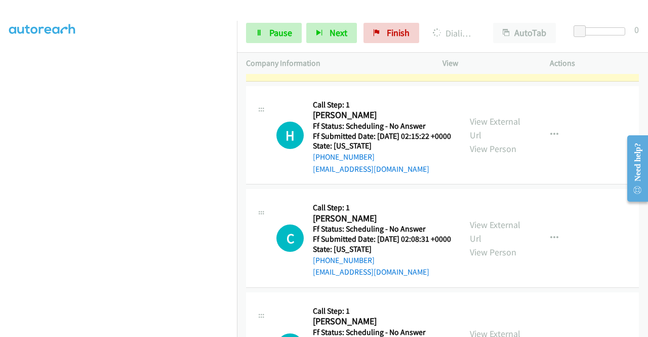
scroll to position [781, 0]
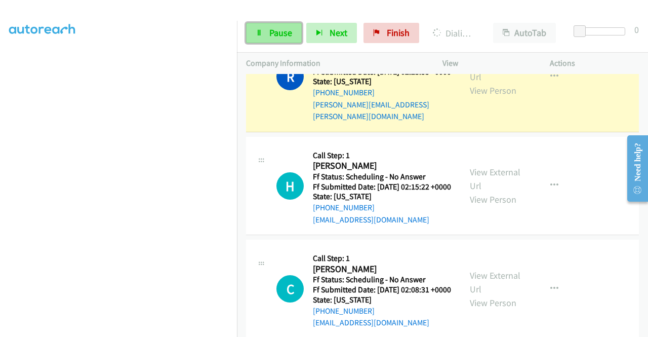
click at [281, 28] on span "Pause" at bounding box center [280, 33] width 23 height 12
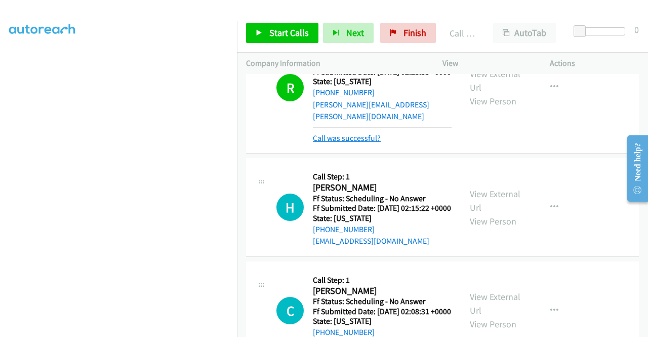
click at [356, 143] on link "Call was successful?" at bounding box center [347, 138] width 68 height 10
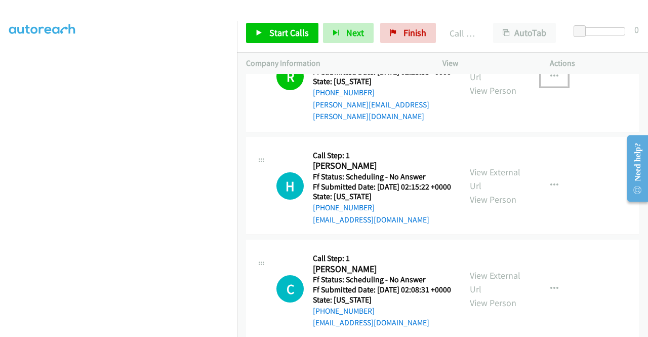
click at [550, 81] on icon "button" at bounding box center [554, 76] width 8 height 8
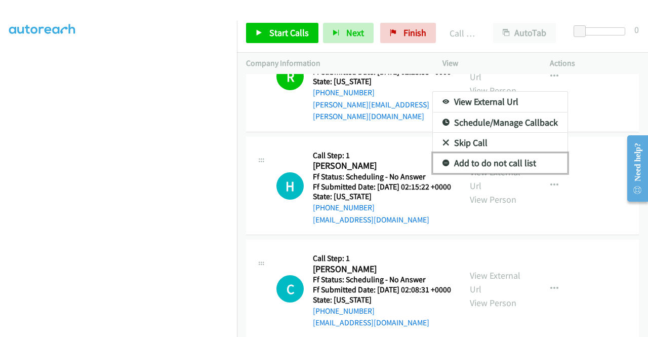
click at [519, 173] on link "Add to do not call list" at bounding box center [500, 163] width 135 height 20
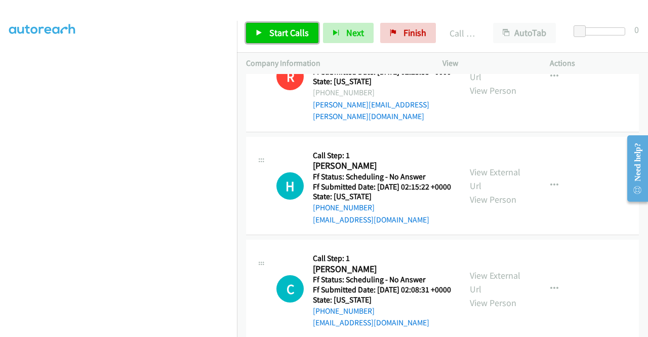
click at [292, 26] on link "Start Calls" at bounding box center [282, 33] width 72 height 20
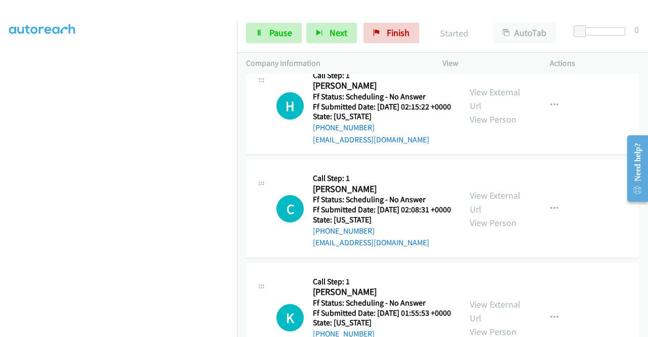
scroll to position [882, 0]
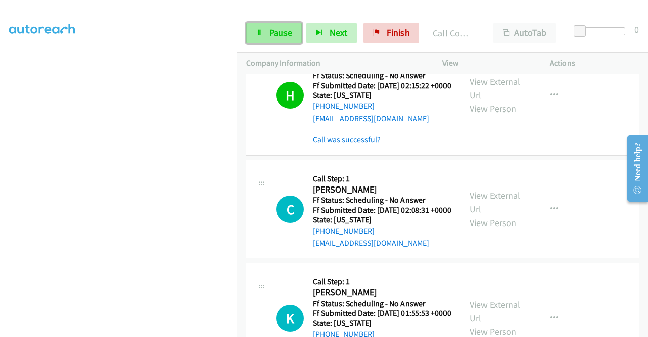
click at [289, 36] on span "Pause" at bounding box center [280, 33] width 23 height 12
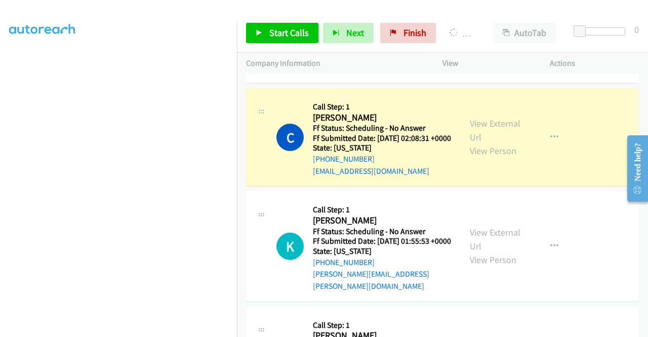
scroll to position [983, 0]
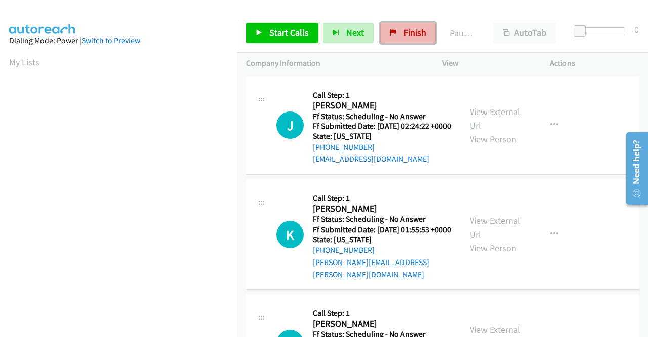
click at [404, 30] on span "Finish" at bounding box center [415, 33] width 23 height 12
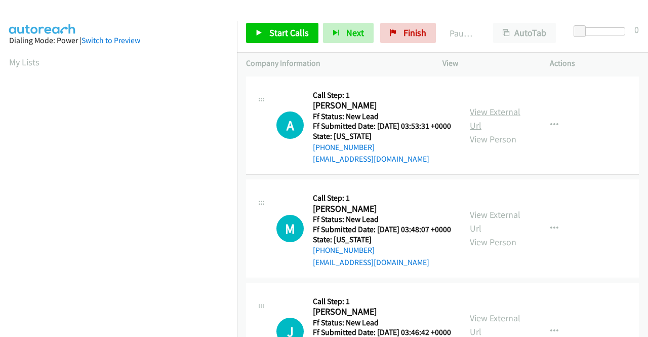
click at [492, 115] on link "View External Url" at bounding box center [495, 118] width 51 height 25
click at [476, 227] on link "View External Url" at bounding box center [495, 221] width 51 height 25
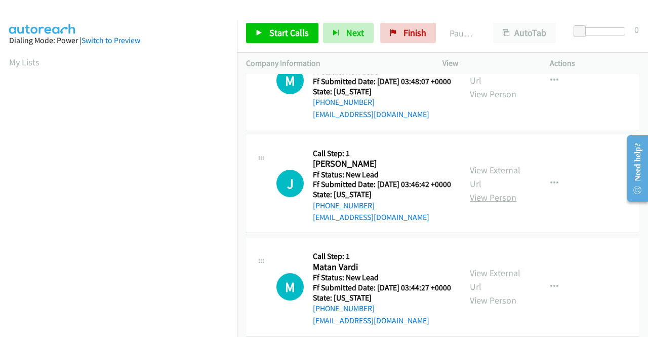
scroll to position [152, 0]
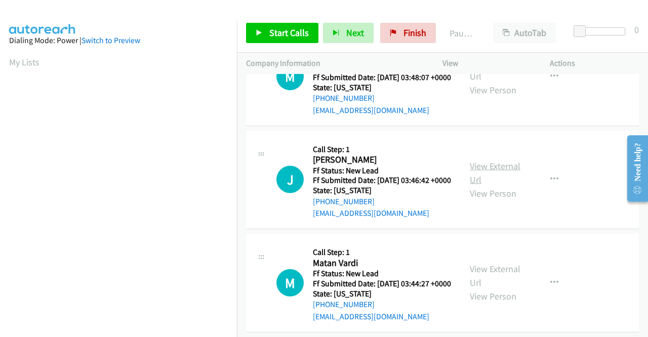
click at [493, 185] on link "View External Url" at bounding box center [495, 172] width 51 height 25
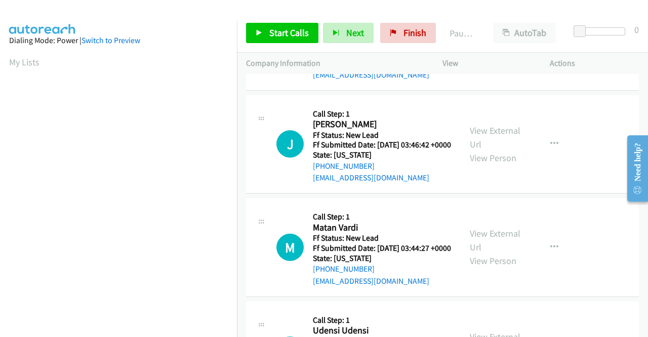
scroll to position [203, 0]
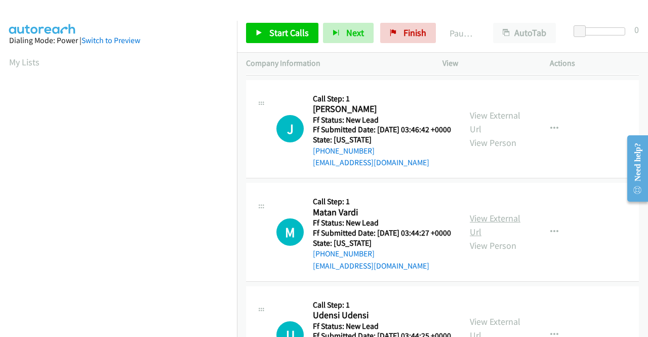
click at [502, 237] on link "View External Url" at bounding box center [495, 224] width 51 height 25
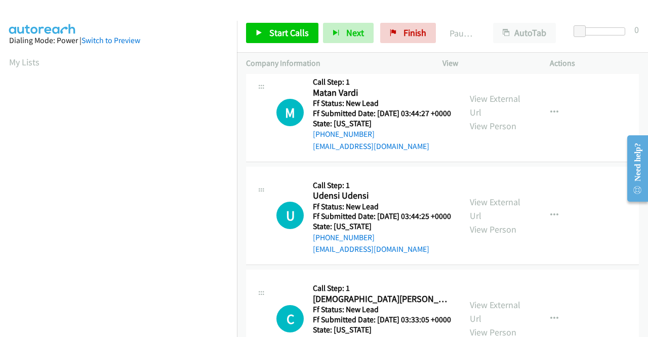
scroll to position [354, 0]
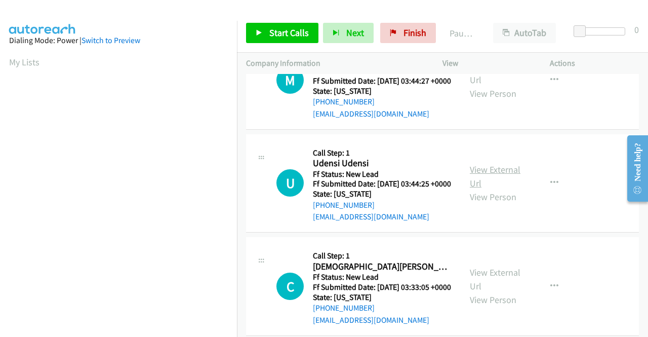
click at [494, 189] on link "View External Url" at bounding box center [495, 176] width 51 height 25
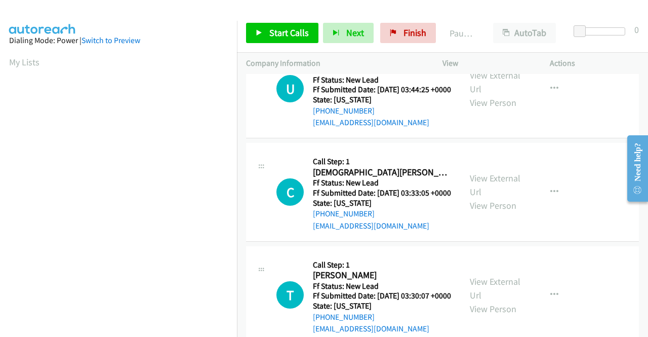
scroll to position [456, 0]
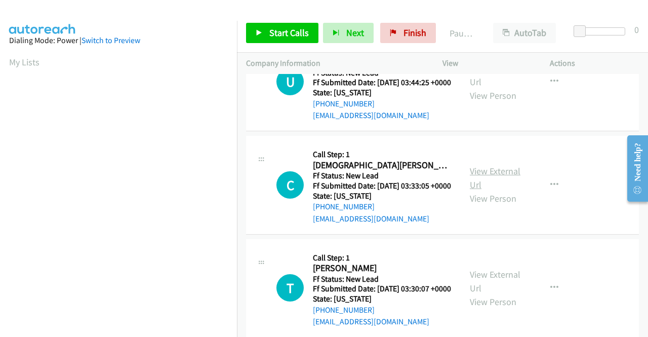
click at [480, 190] on link "View External Url" at bounding box center [495, 177] width 51 height 25
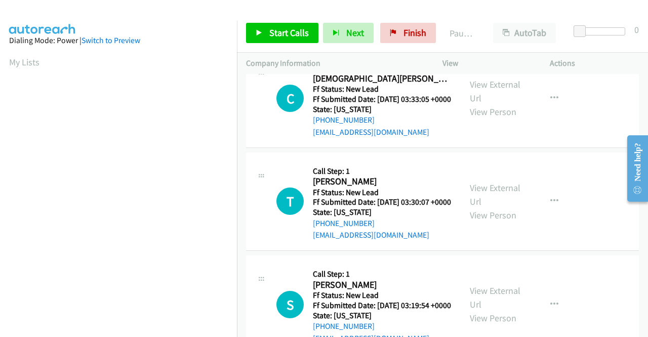
scroll to position [557, 0]
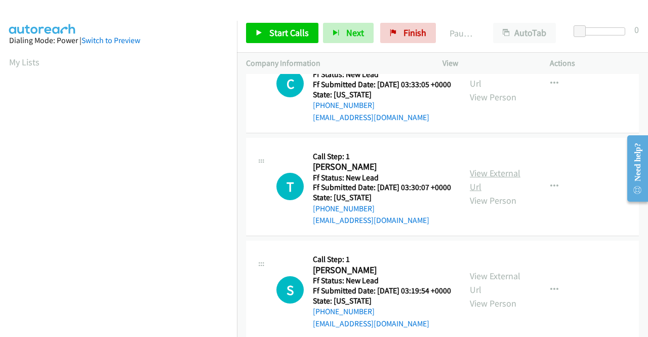
click at [473, 192] on link "View External Url" at bounding box center [495, 179] width 51 height 25
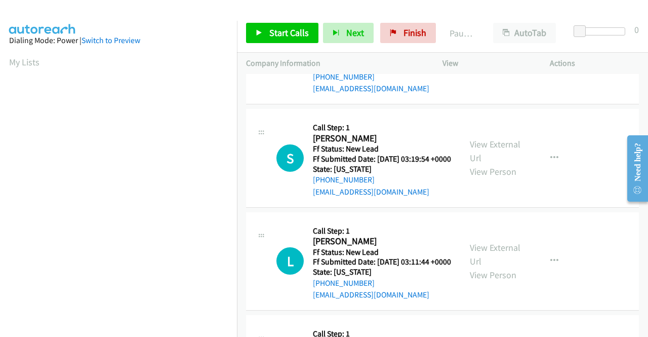
scroll to position [709, 0]
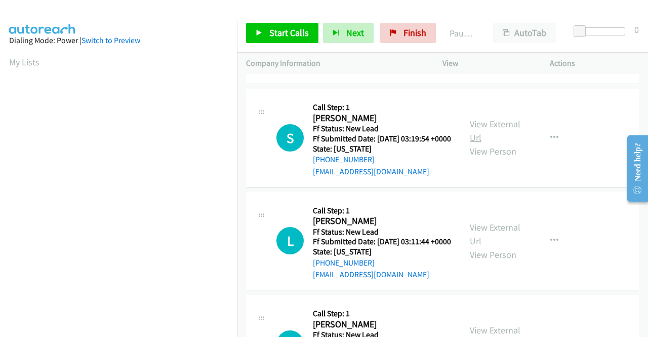
click at [494, 143] on link "View External Url" at bounding box center [495, 130] width 51 height 25
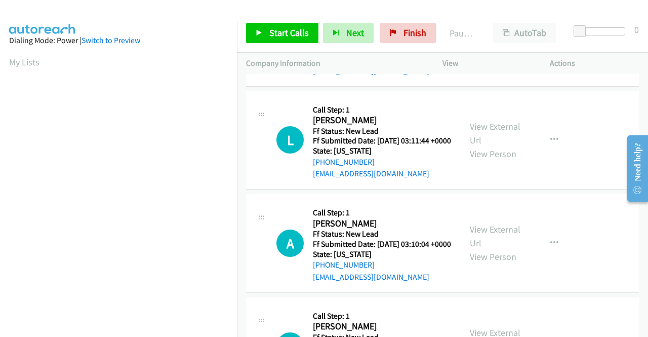
scroll to position [810, 0]
click at [489, 145] on link "View External Url" at bounding box center [495, 132] width 51 height 25
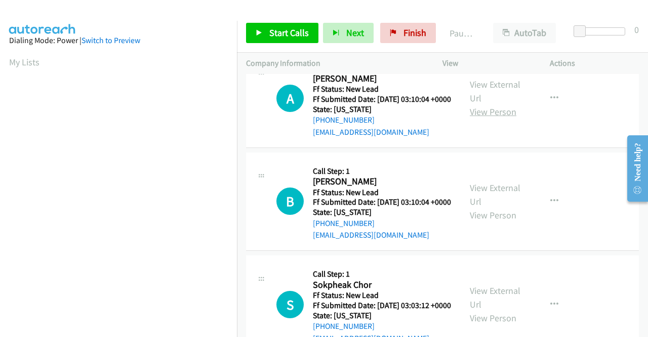
scroll to position [962, 0]
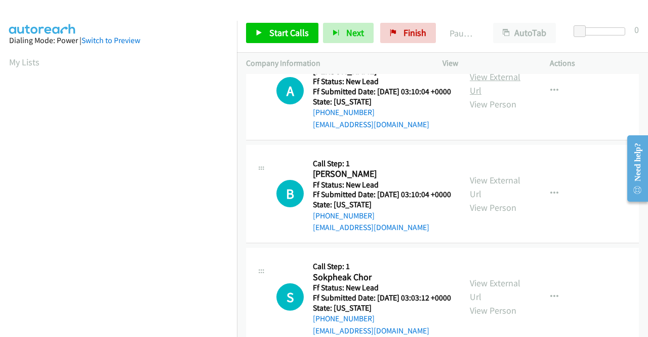
click at [474, 96] on link "View External Url" at bounding box center [495, 83] width 51 height 25
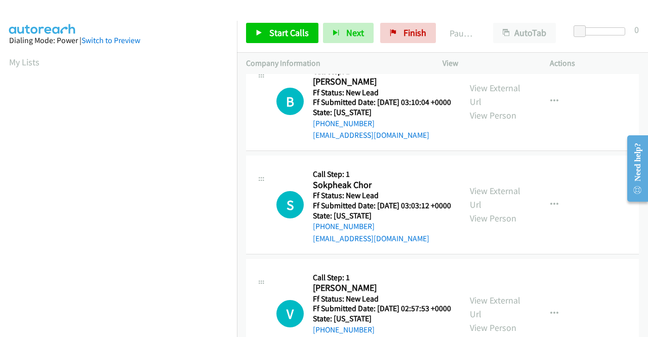
scroll to position [1063, 0]
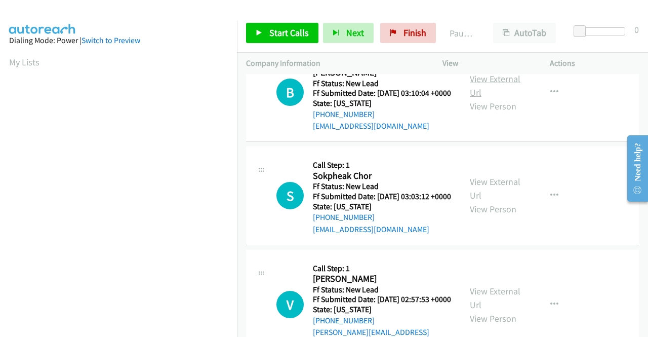
click at [490, 98] on link "View External Url" at bounding box center [495, 85] width 51 height 25
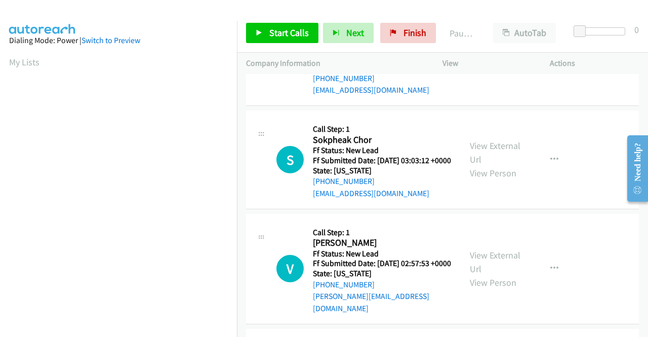
scroll to position [1114, 0]
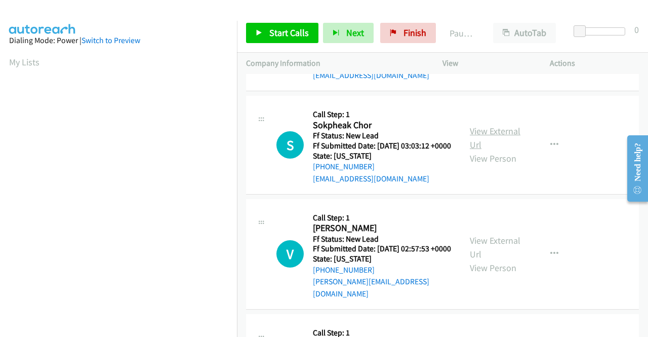
click at [475, 150] on link "View External Url" at bounding box center [495, 137] width 51 height 25
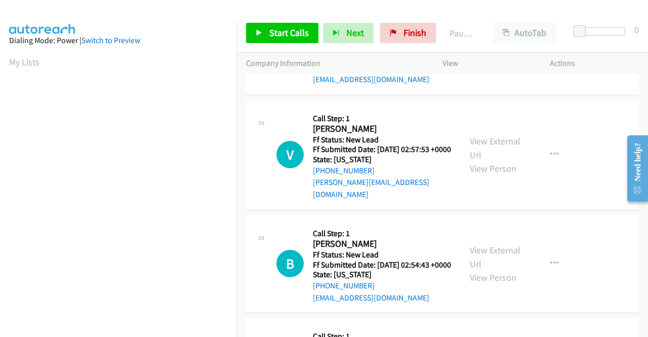
scroll to position [1215, 0]
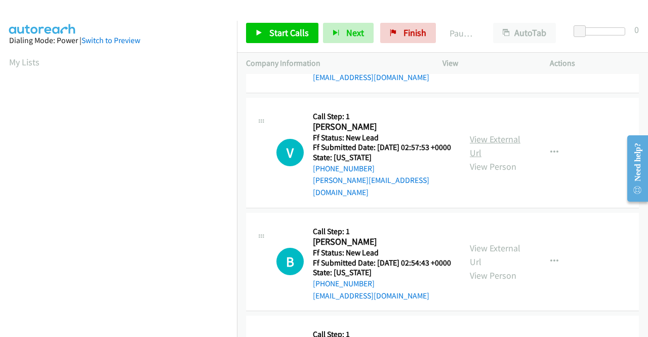
click at [476, 158] on link "View External Url" at bounding box center [495, 145] width 51 height 25
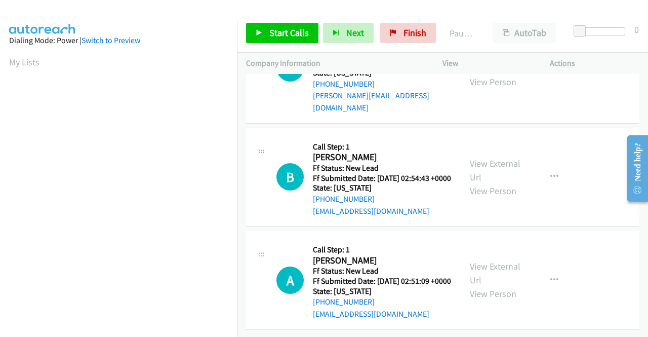
scroll to position [1367, 0]
click at [474, 183] on link "View External Url" at bounding box center [495, 169] width 51 height 25
click at [482, 260] on link "View External Url" at bounding box center [495, 272] width 51 height 25
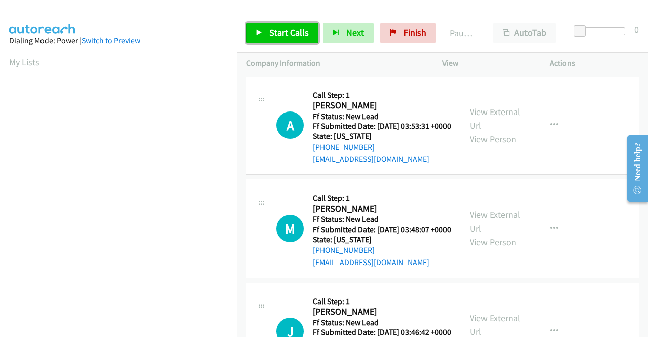
click at [255, 29] on link "Start Calls" at bounding box center [282, 33] width 72 height 20
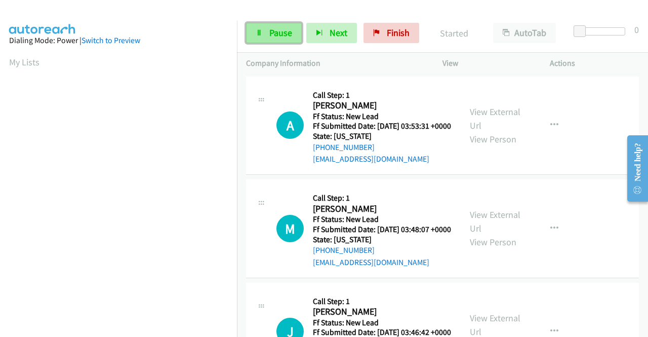
click at [269, 36] on span "Pause" at bounding box center [280, 33] width 23 height 12
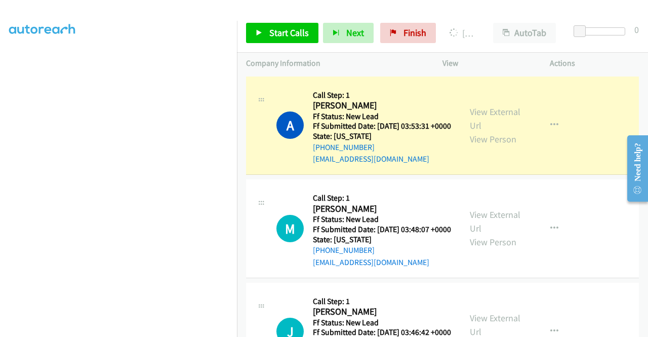
scroll to position [28, 0]
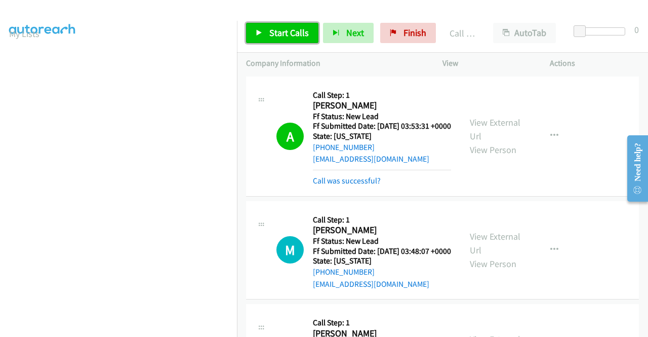
click at [283, 31] on span "Start Calls" at bounding box center [288, 33] width 39 height 12
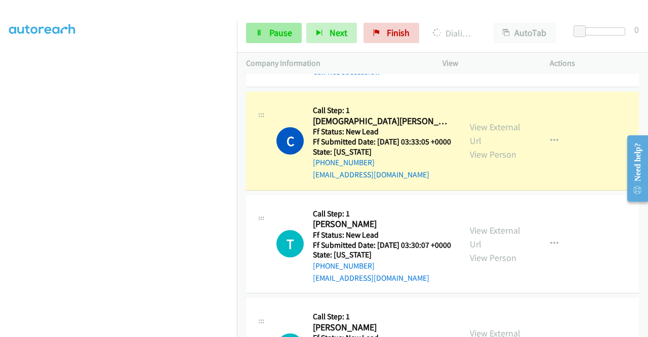
scroll to position [209, 0]
click at [271, 25] on link "Pause" at bounding box center [274, 33] width 56 height 20
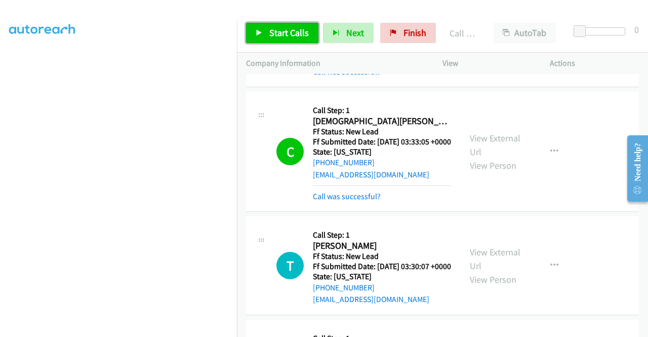
click at [269, 35] on span "Start Calls" at bounding box center [288, 33] width 39 height 12
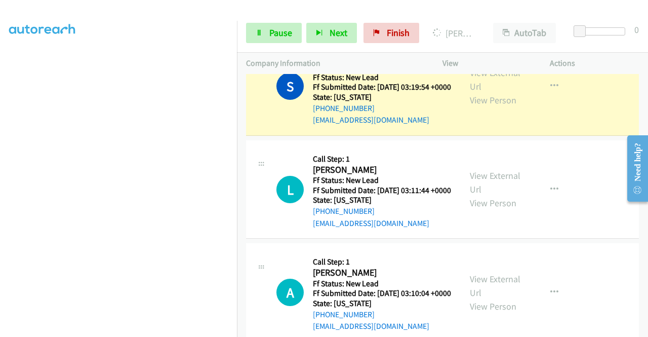
scroll to position [0, 0]
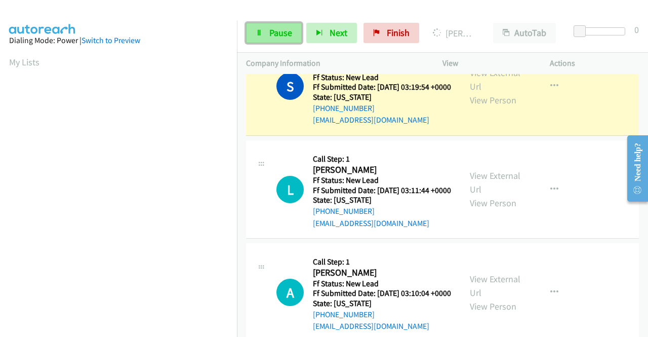
click at [283, 30] on span "Pause" at bounding box center [280, 33] width 23 height 12
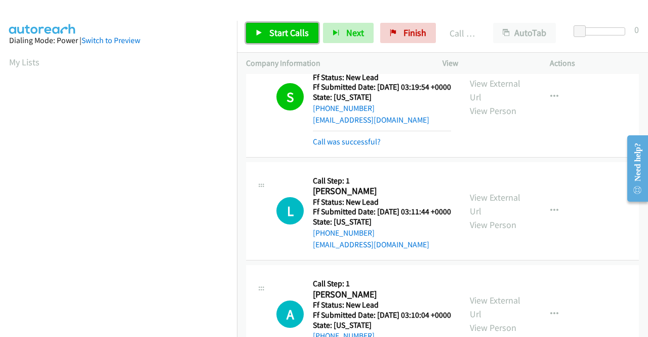
click at [261, 34] on icon at bounding box center [259, 33] width 7 height 7
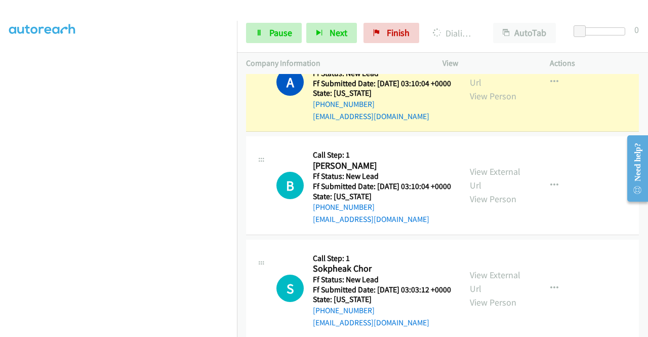
scroll to position [231, 0]
click at [267, 26] on link "Pause" at bounding box center [274, 33] width 56 height 20
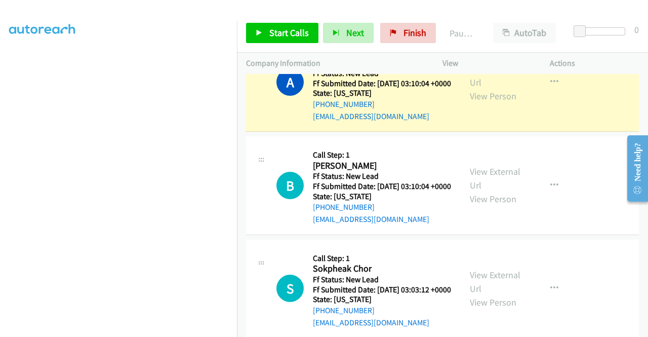
scroll to position [28, 0]
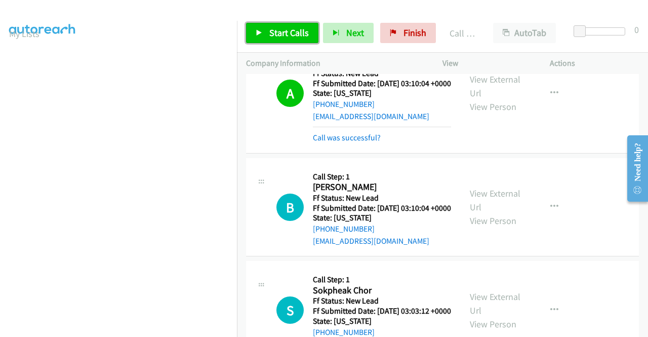
click at [299, 23] on link "Start Calls" at bounding box center [282, 33] width 72 height 20
click at [323, 28] on link "Pause" at bounding box center [333, 28] width 20 height 11
click at [272, 39] on link "Start Calls" at bounding box center [282, 33] width 72 height 20
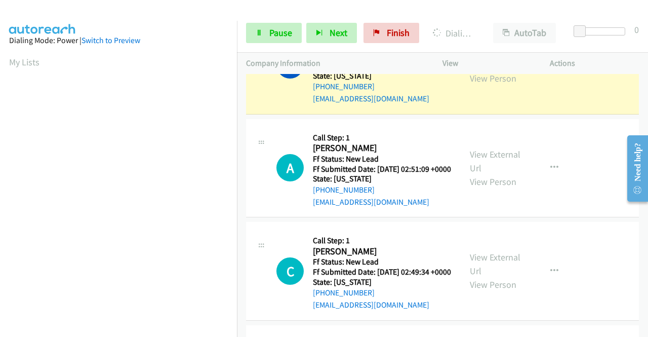
scroll to position [231, 0]
click at [269, 46] on div "Start Calls Pause Next Finish Dialing Brandon Martinez AutoTab AutoTab 0" at bounding box center [442, 33] width 411 height 39
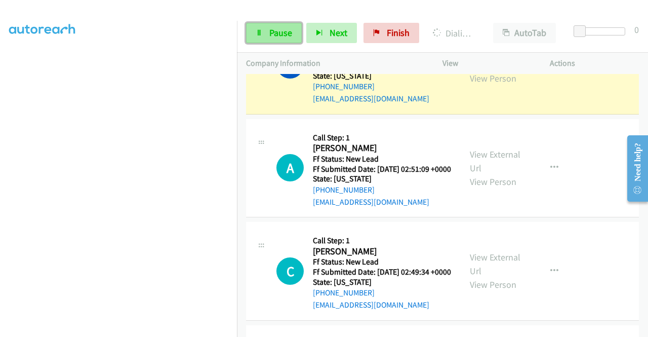
click at [270, 35] on span "Pause" at bounding box center [280, 33] width 23 height 12
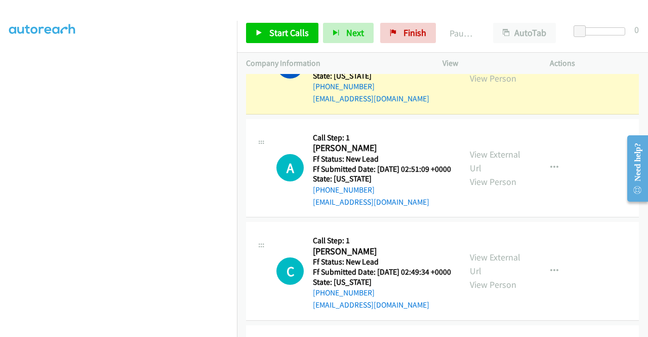
scroll to position [28, 0]
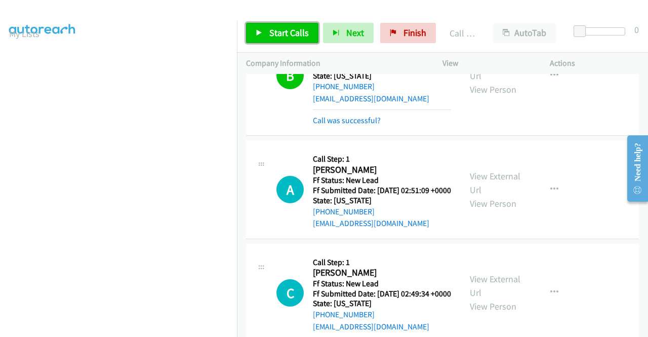
click at [296, 33] on span "Start Calls" at bounding box center [288, 33] width 39 height 12
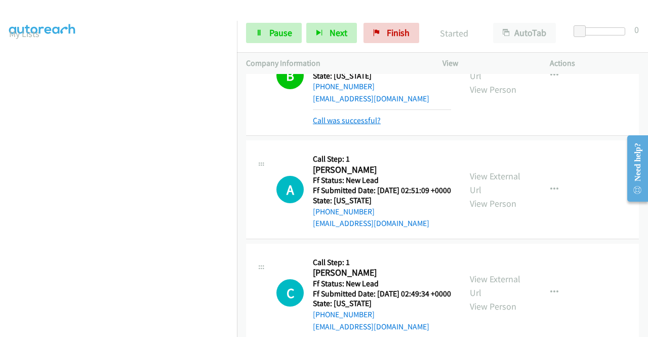
click at [344, 125] on link "Call was successful?" at bounding box center [347, 120] width 68 height 10
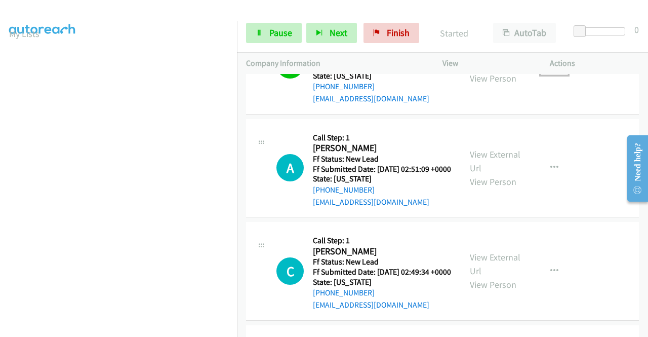
click at [547, 75] on button "button" at bounding box center [554, 65] width 27 height 20
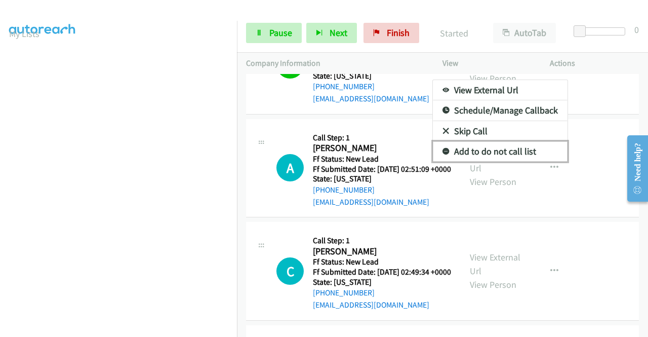
click at [488, 162] on link "Add to do not call list" at bounding box center [500, 151] width 135 height 20
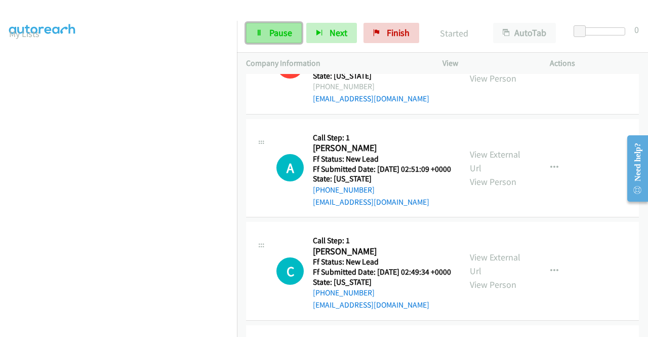
click at [288, 37] on span "Pause" at bounding box center [280, 33] width 23 height 12
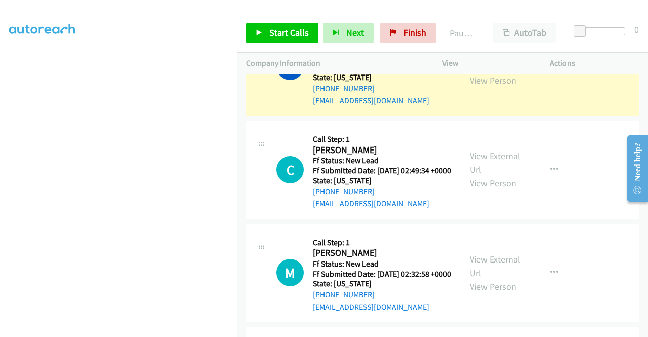
scroll to position [79, 0]
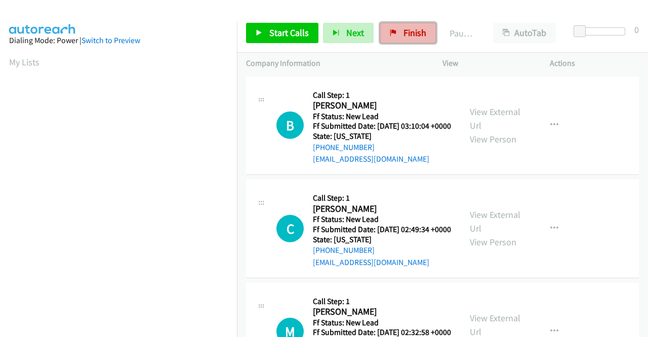
click at [408, 39] on link "Finish" at bounding box center [408, 33] width 56 height 20
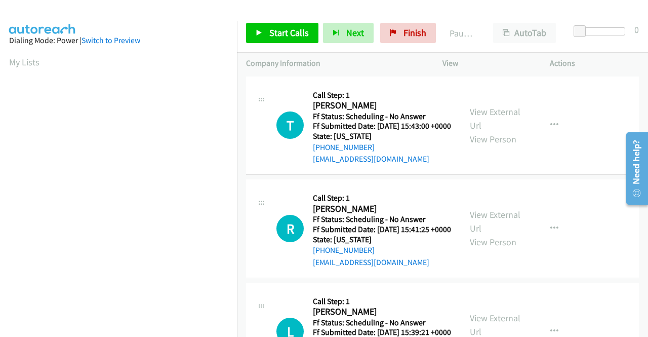
click at [481, 126] on div "View External Url View Person" at bounding box center [496, 125] width 53 height 41
click at [482, 113] on link "View External Url" at bounding box center [495, 118] width 51 height 25
click at [481, 230] on link "View External Url" at bounding box center [495, 221] width 51 height 25
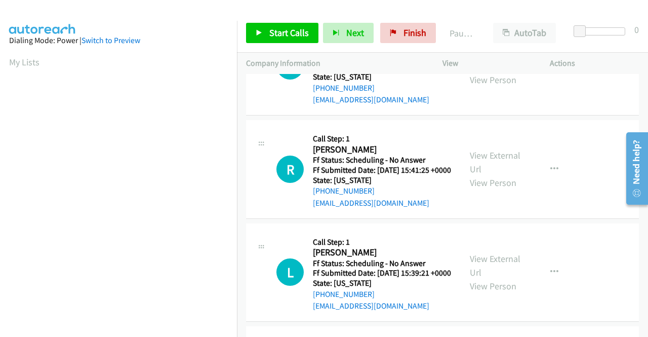
scroll to position [101, 0]
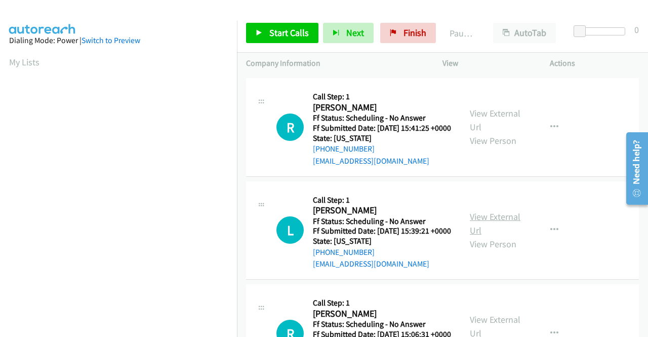
click at [482, 236] on link "View External Url" at bounding box center [495, 223] width 51 height 25
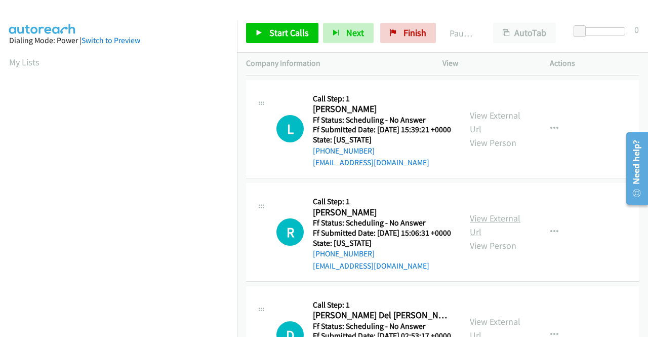
click at [496, 237] on link "View External Url" at bounding box center [495, 224] width 51 height 25
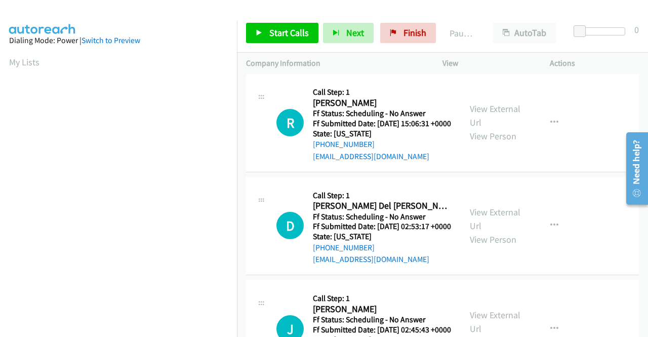
scroll to position [354, 0]
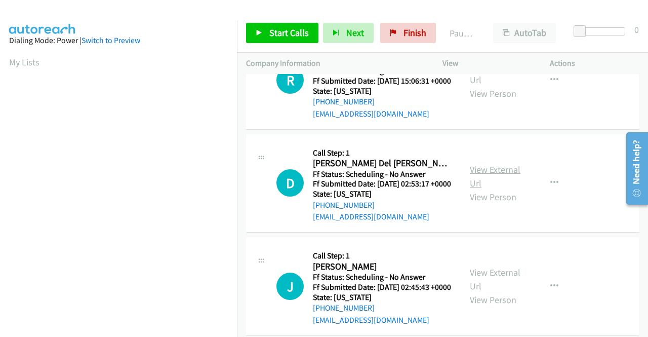
click at [474, 189] on link "View External Url" at bounding box center [495, 176] width 51 height 25
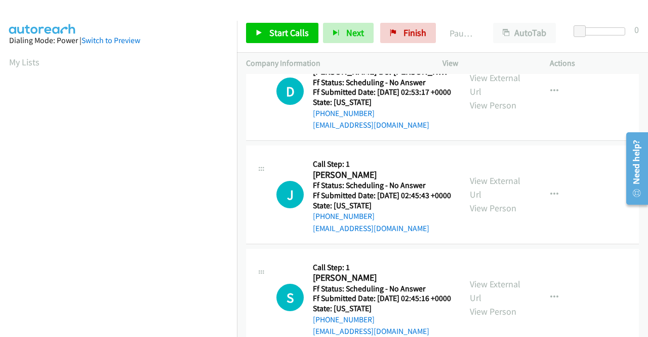
scroll to position [456, 0]
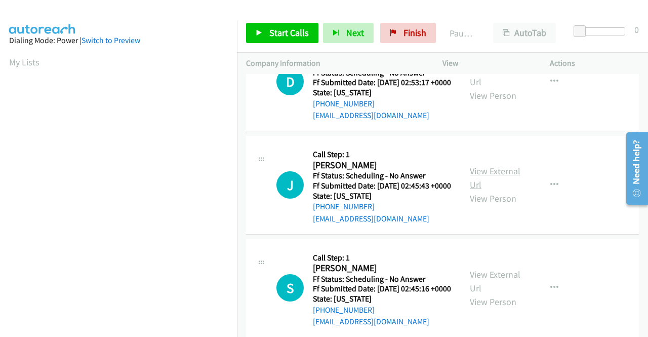
click at [488, 190] on link "View External Url" at bounding box center [495, 177] width 51 height 25
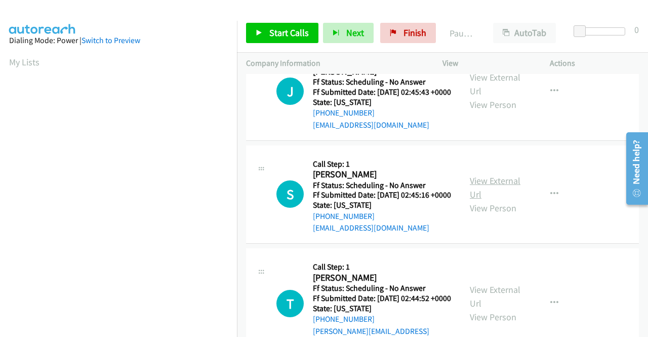
scroll to position [557, 0]
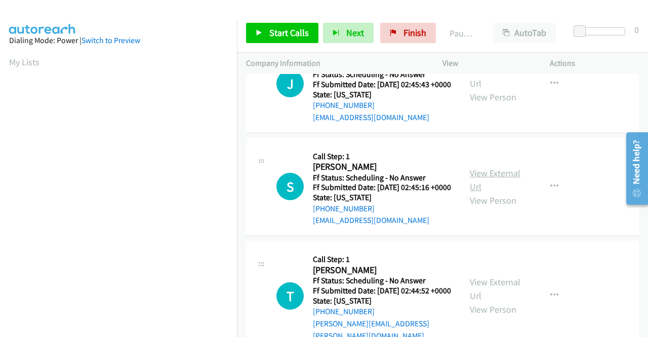
click at [481, 192] on link "View External Url" at bounding box center [495, 179] width 51 height 25
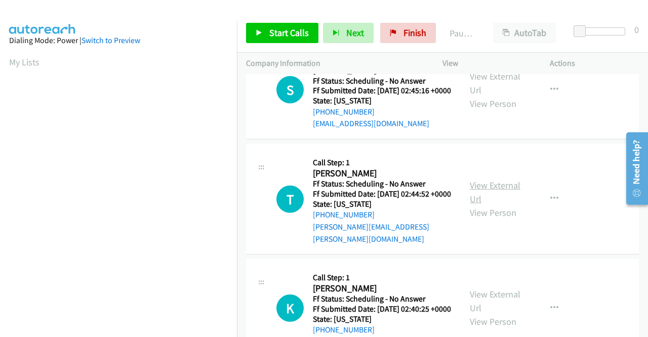
scroll to position [658, 0]
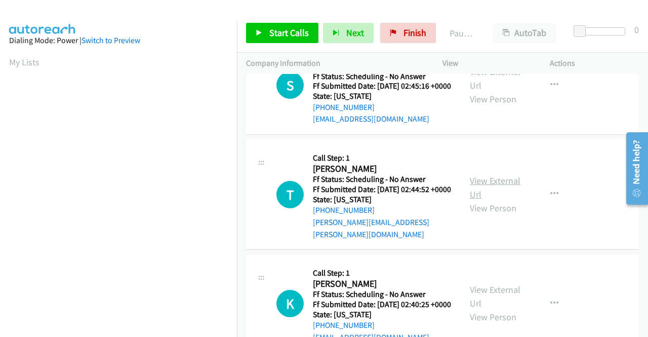
click at [472, 200] on link "View External Url" at bounding box center [495, 187] width 51 height 25
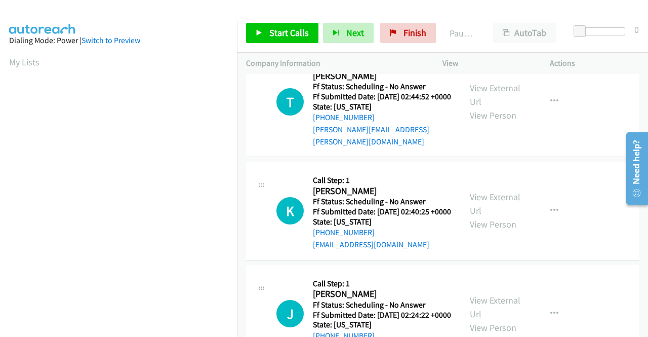
scroll to position [759, 0]
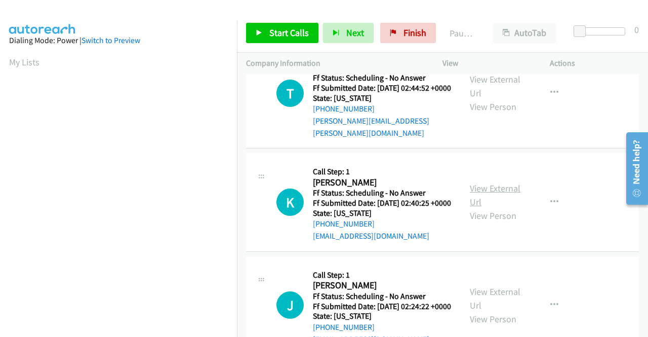
click at [490, 208] on link "View External Url" at bounding box center [495, 194] width 51 height 25
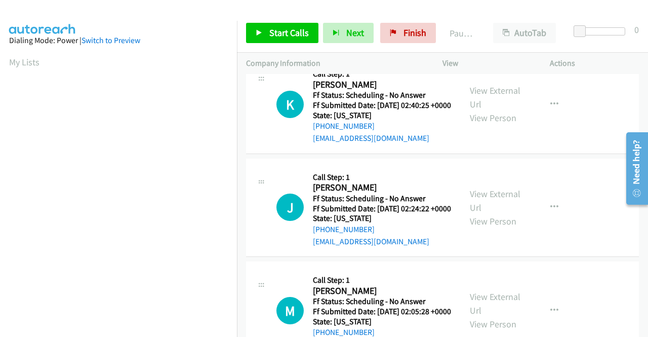
scroll to position [861, 0]
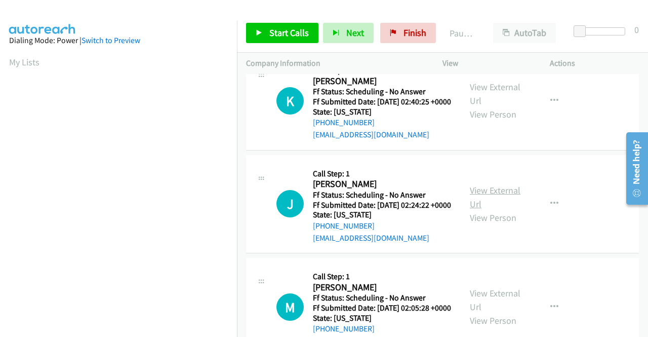
click at [482, 210] on link "View External Url" at bounding box center [495, 196] width 51 height 25
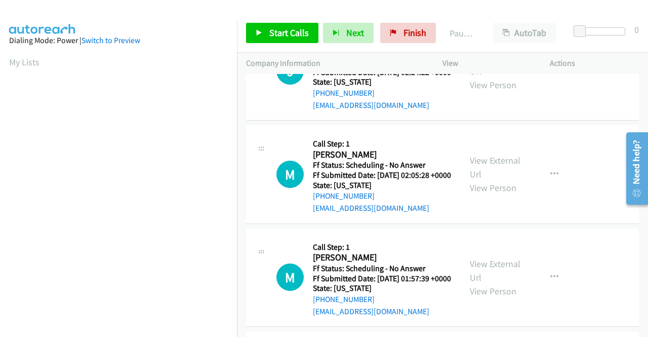
scroll to position [1013, 0]
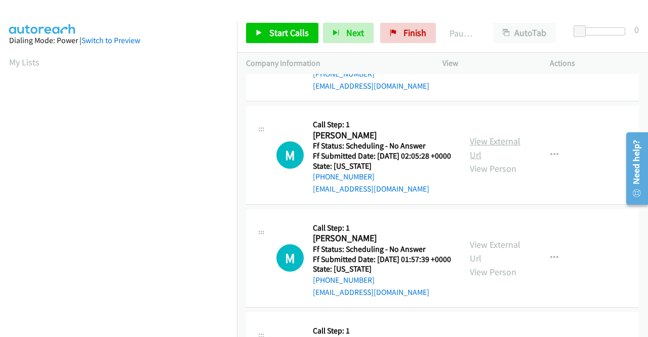
click at [473, 160] on link "View External Url" at bounding box center [495, 147] width 51 height 25
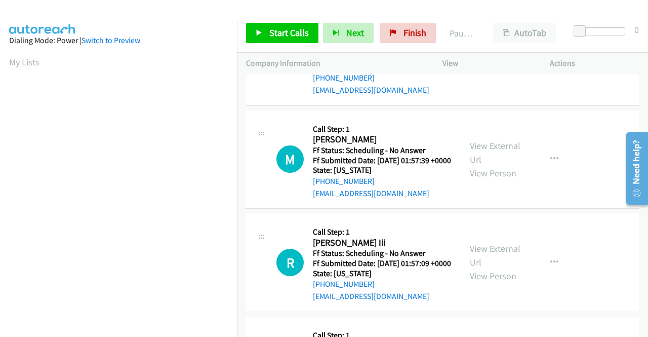
scroll to position [1114, 0]
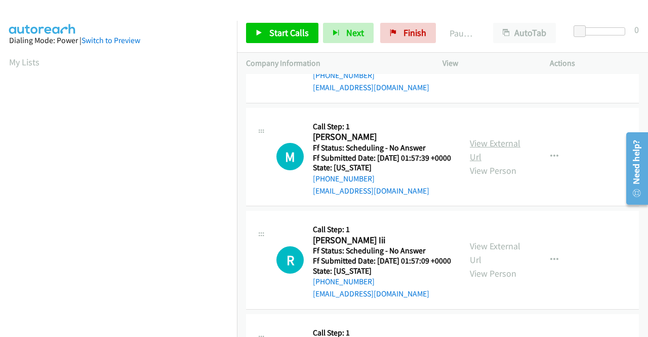
click at [494, 163] on link "View External Url" at bounding box center [495, 149] width 51 height 25
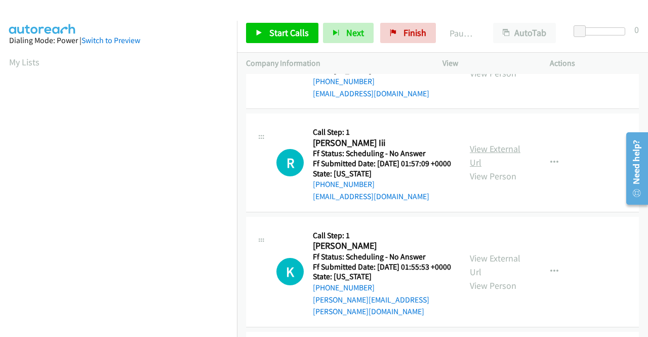
scroll to position [1215, 0]
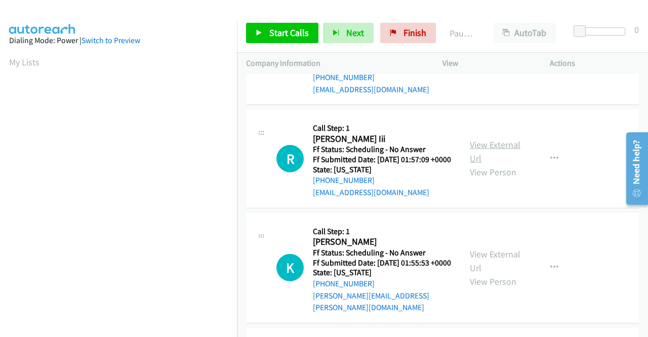
click at [493, 164] on link "View External Url" at bounding box center [495, 151] width 51 height 25
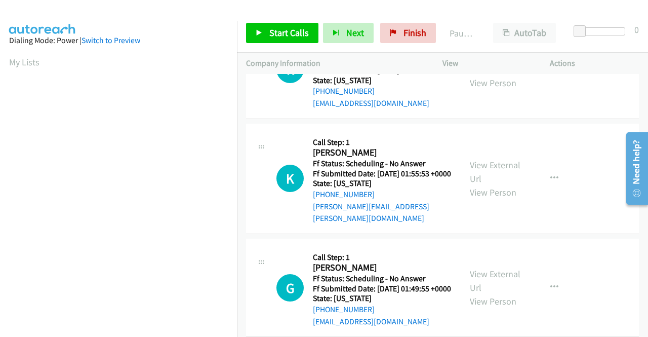
scroll to position [1316, 0]
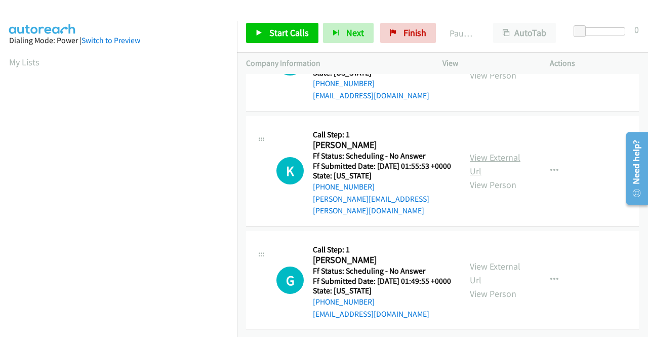
click at [477, 177] on link "View External Url" at bounding box center [495, 163] width 51 height 25
click at [492, 278] on link "View External Url" at bounding box center [495, 272] width 51 height 25
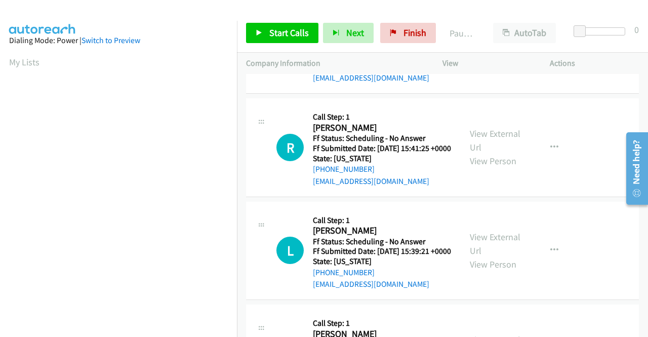
scroll to position [0, 0]
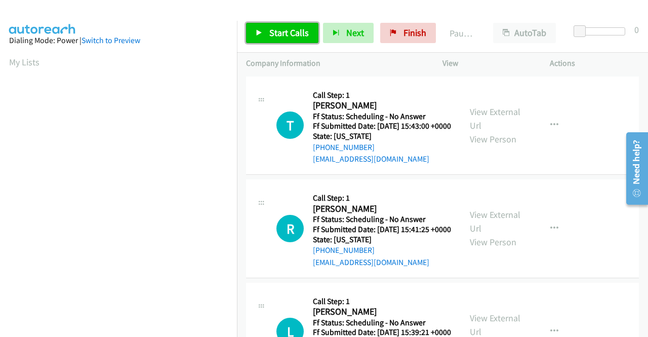
click at [292, 29] on span "Start Calls" at bounding box center [288, 33] width 39 height 12
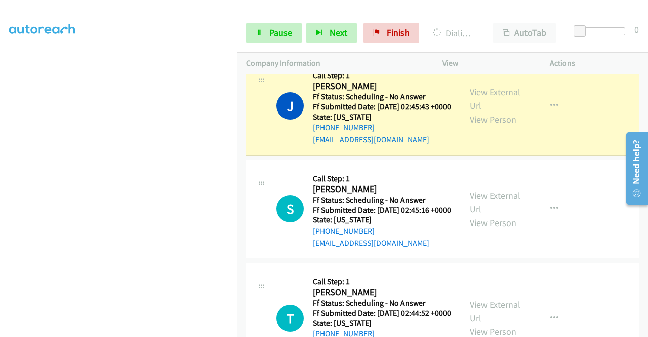
scroll to position [658, 0]
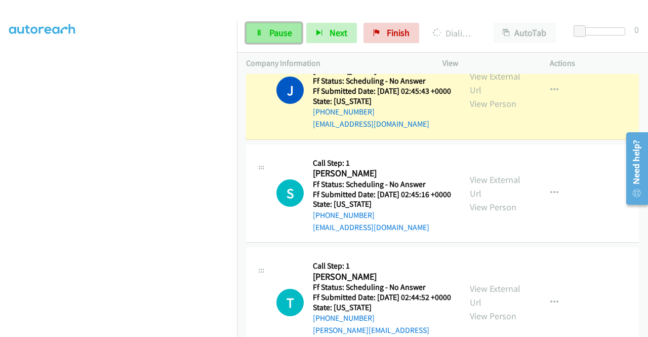
click at [289, 32] on span "Pause" at bounding box center [280, 33] width 23 height 12
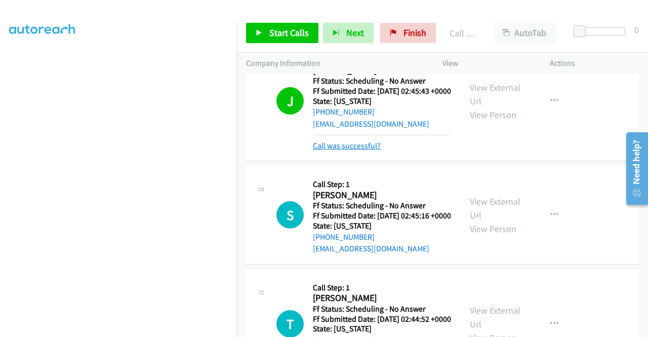
click at [348, 150] on link "Call was successful?" at bounding box center [347, 146] width 68 height 10
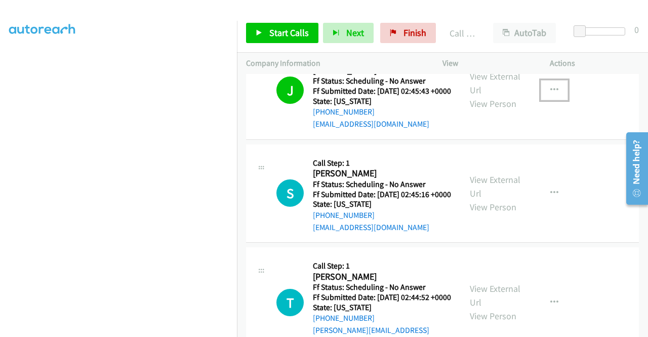
click at [550, 94] on icon "button" at bounding box center [554, 90] width 8 height 8
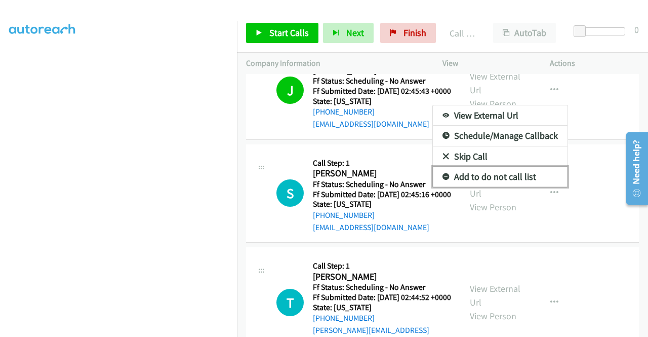
click at [489, 187] on link "Add to do not call list" at bounding box center [500, 177] width 135 height 20
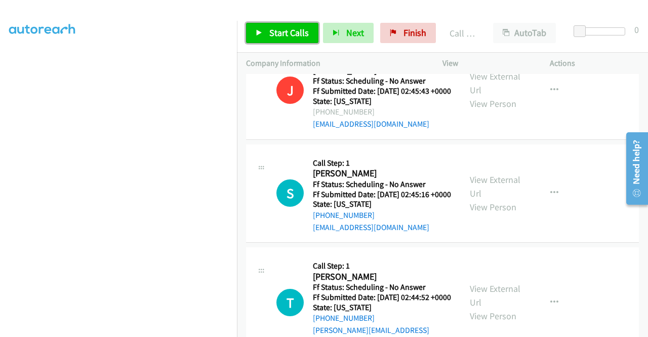
click at [289, 34] on span "Start Calls" at bounding box center [288, 33] width 39 height 12
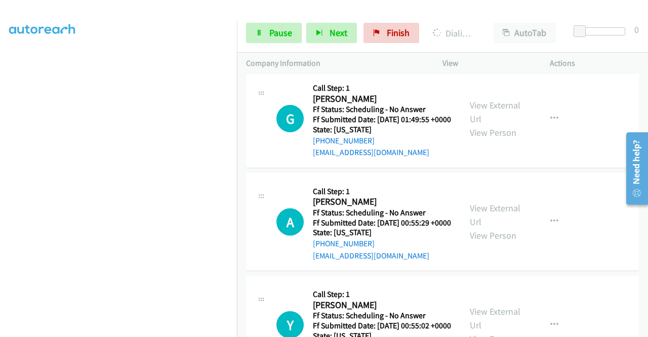
scroll to position [231, 0]
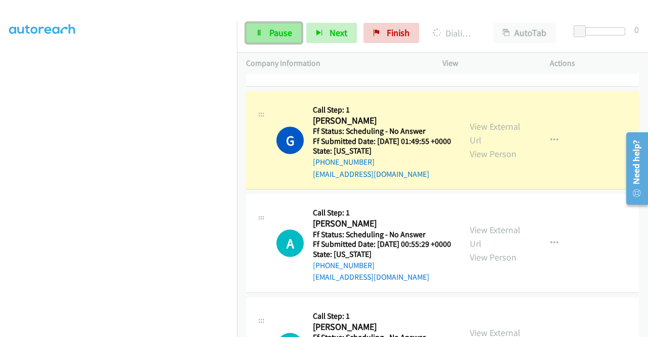
click at [266, 41] on link "Pause" at bounding box center [274, 33] width 56 height 20
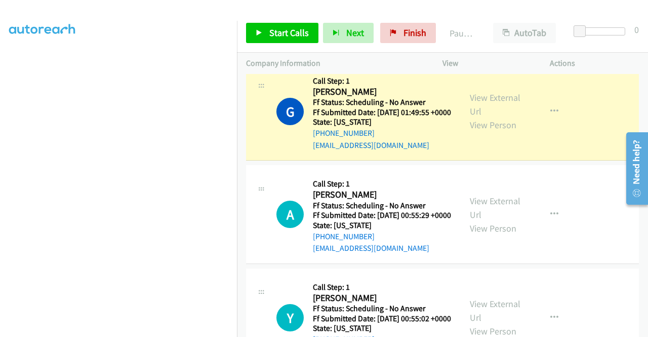
scroll to position [1783, 0]
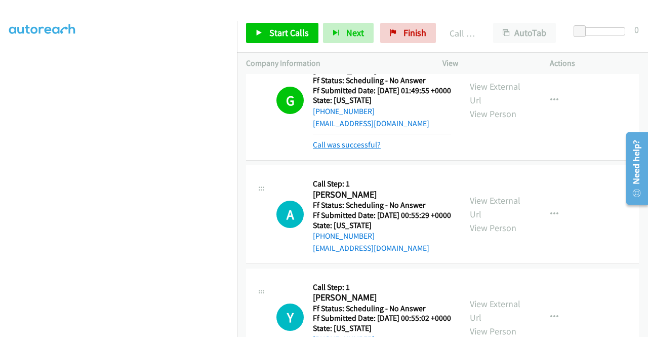
click at [369, 149] on link "Call was successful?" at bounding box center [347, 145] width 68 height 10
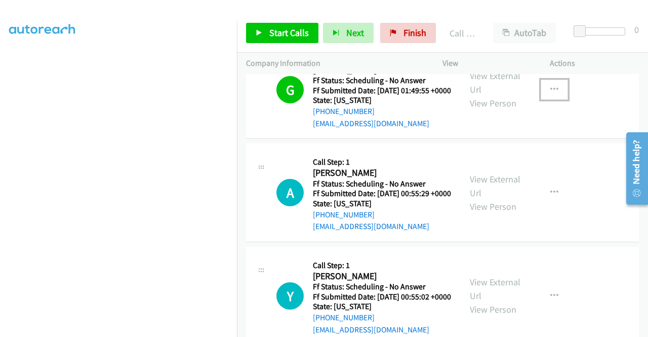
click at [544, 100] on button "button" at bounding box center [554, 89] width 27 height 20
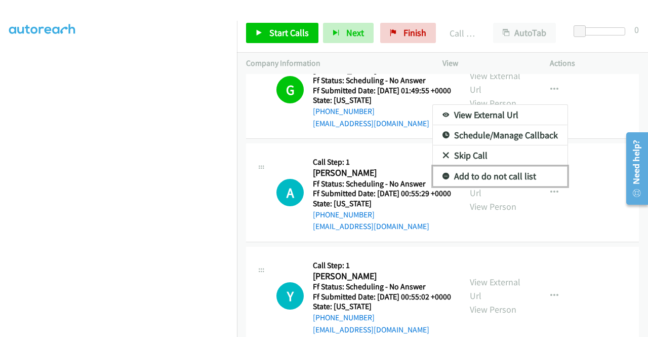
click at [486, 186] on link "Add to do not call list" at bounding box center [500, 176] width 135 height 20
